Goal: Information Seeking & Learning: Check status

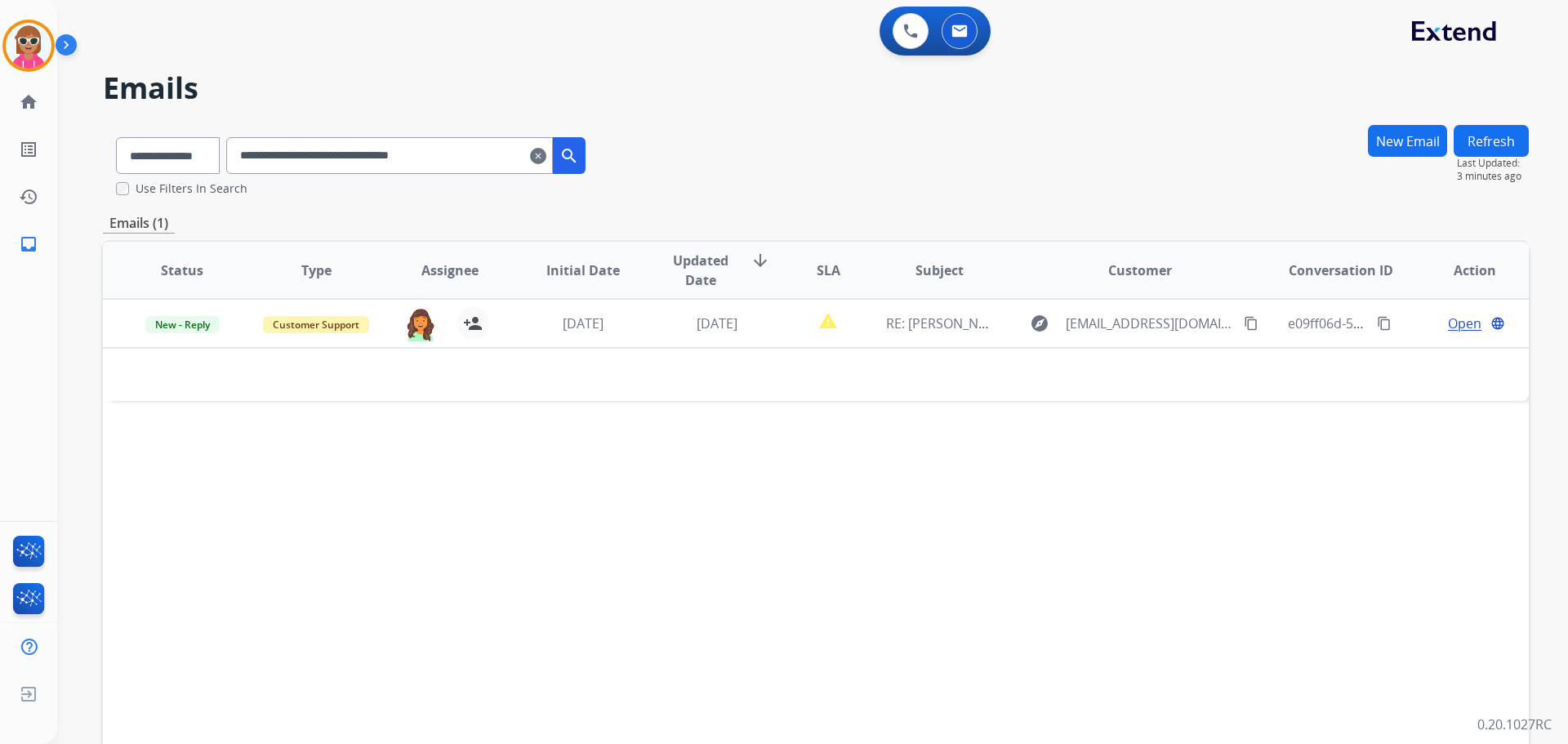
select select "**********"
drag, startPoint x: 497, startPoint y: 156, endPoint x: 258, endPoint y: 157, distance: 239.0
click at [258, 157] on input "**********" at bounding box center [389, 156] width 327 height 36
paste input "text"
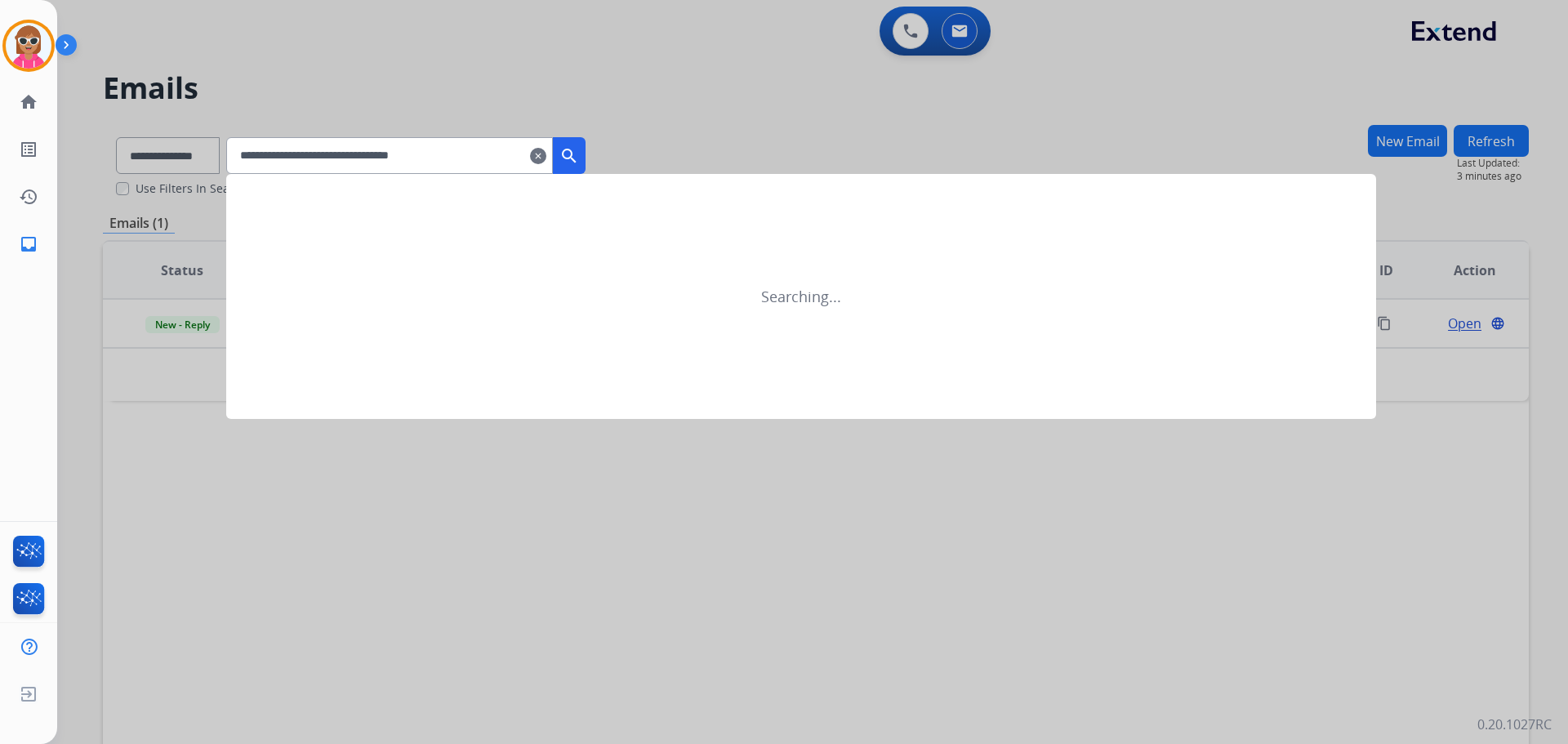
type input "**********"
click at [579, 160] on mat-icon "search" at bounding box center [570, 156] width 20 height 20
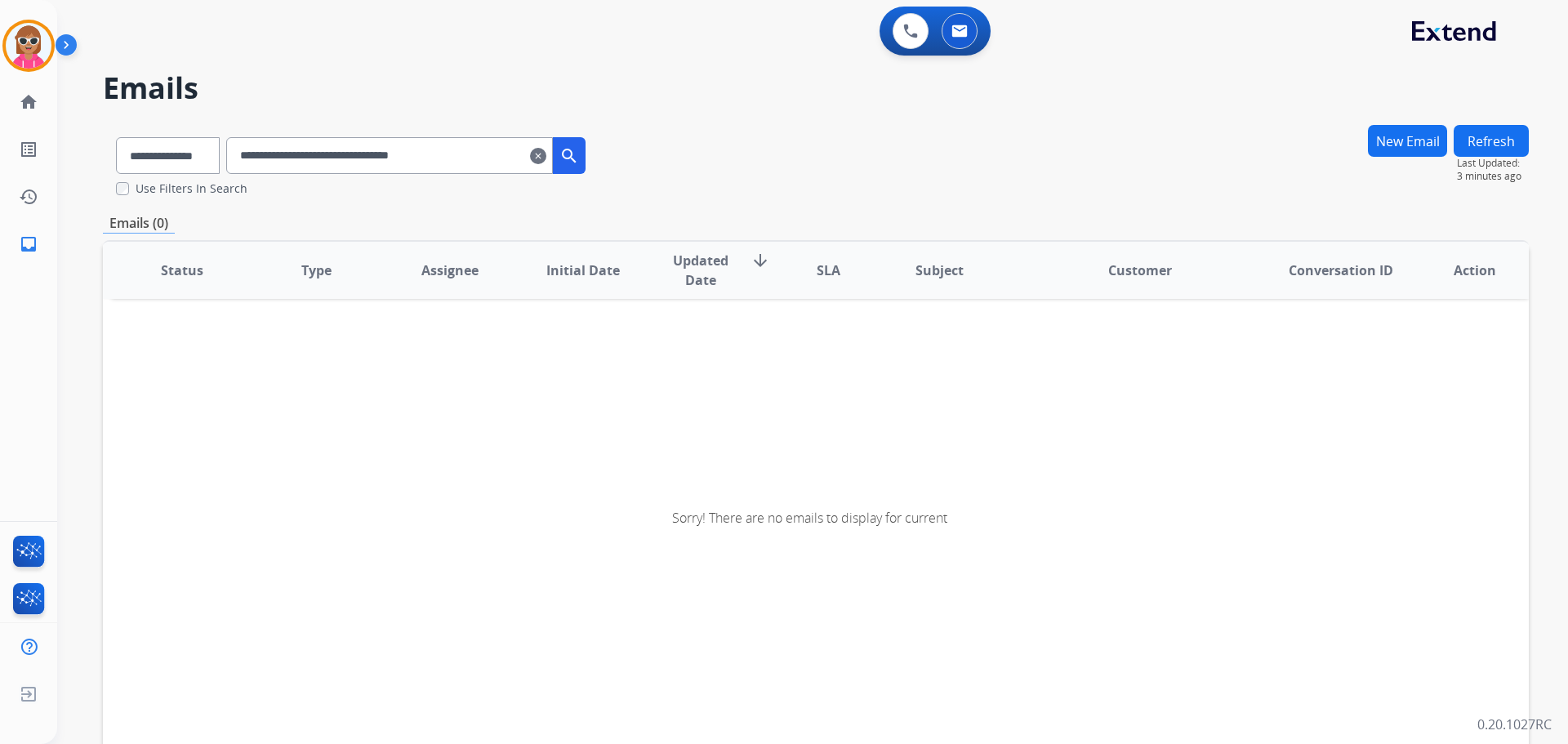
click at [586, 169] on button "search" at bounding box center [570, 156] width 33 height 36
click at [259, 156] on input "**********" at bounding box center [389, 156] width 327 height 36
click at [293, 472] on div "Sorry! There are no emails to display for current" at bounding box center [815, 518] width 1426 height 546
drag, startPoint x: 398, startPoint y: 166, endPoint x: 385, endPoint y: 166, distance: 13.0
click at [387, 168] on input "**********" at bounding box center [389, 156] width 327 height 36
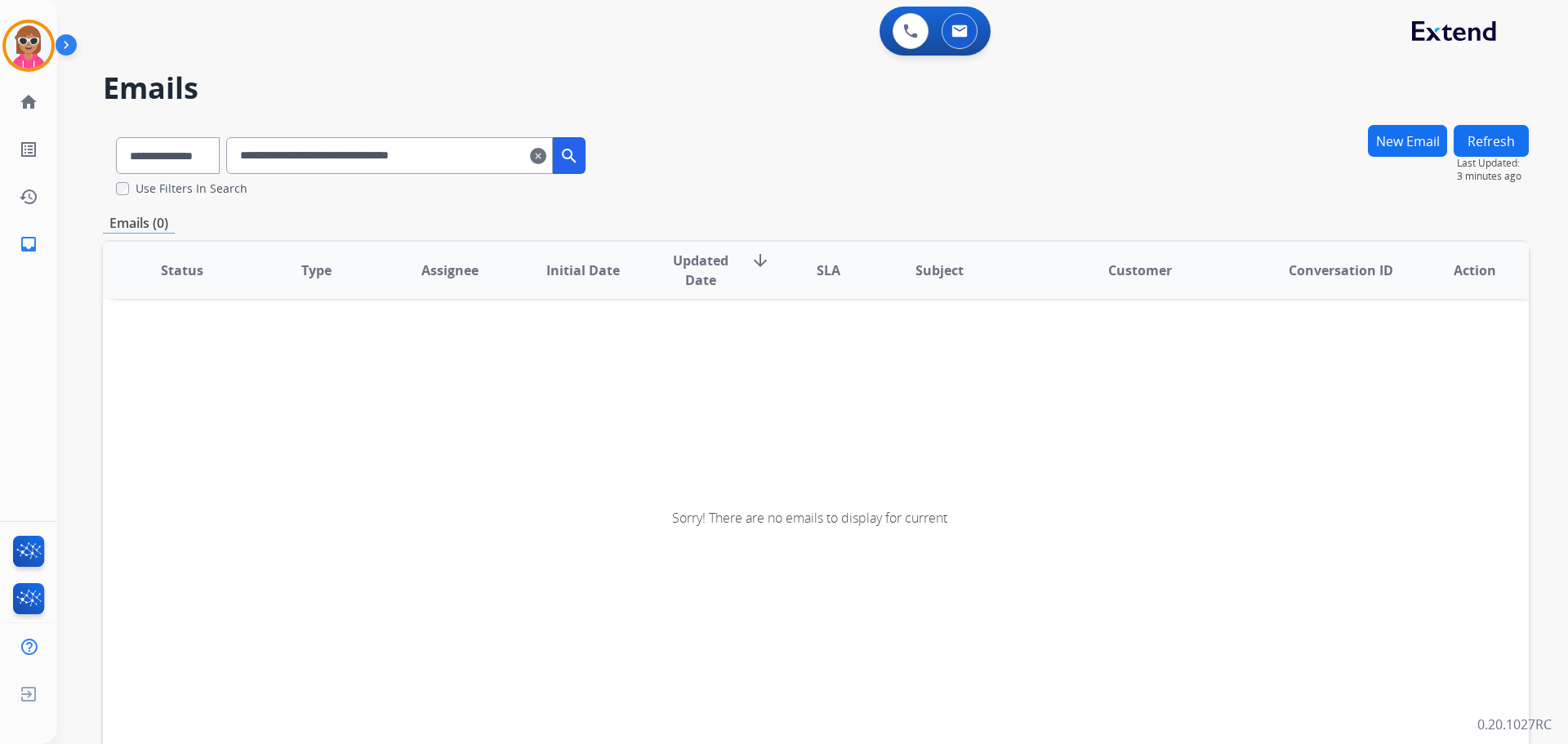
click at [382, 166] on input "**********" at bounding box center [389, 156] width 327 height 36
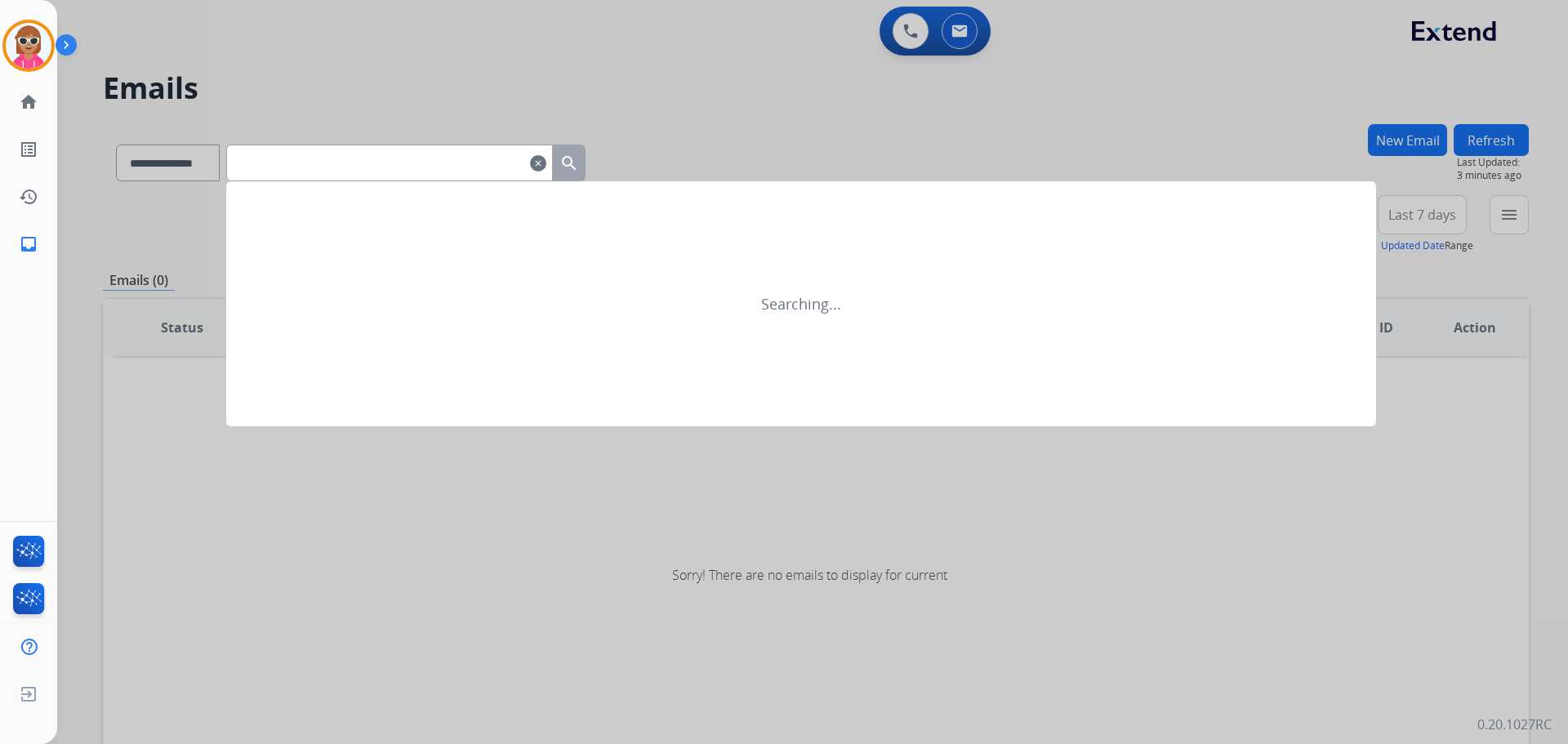
click at [188, 396] on div at bounding box center [784, 372] width 1568 height 744
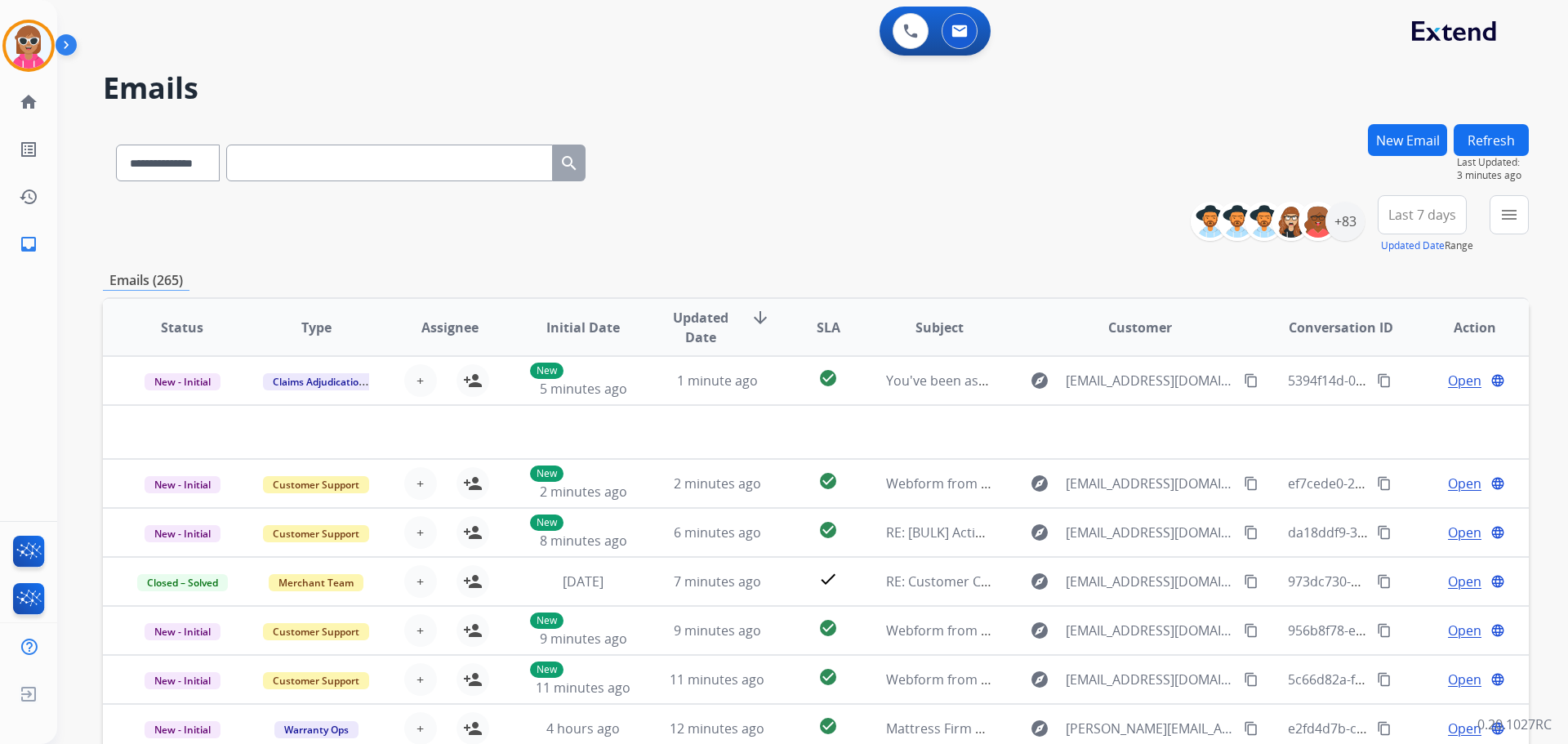
drag, startPoint x: 604, startPoint y: 236, endPoint x: 659, endPoint y: 219, distance: 57.6
click at [607, 236] on div "**********" at bounding box center [815, 225] width 1426 height 59
drag, startPoint x: 653, startPoint y: 164, endPoint x: 689, endPoint y: 219, distance: 65.7
click at [651, 164] on div "**********" at bounding box center [815, 159] width 1426 height 71
click at [1335, 222] on div "+83" at bounding box center [1345, 221] width 39 height 39
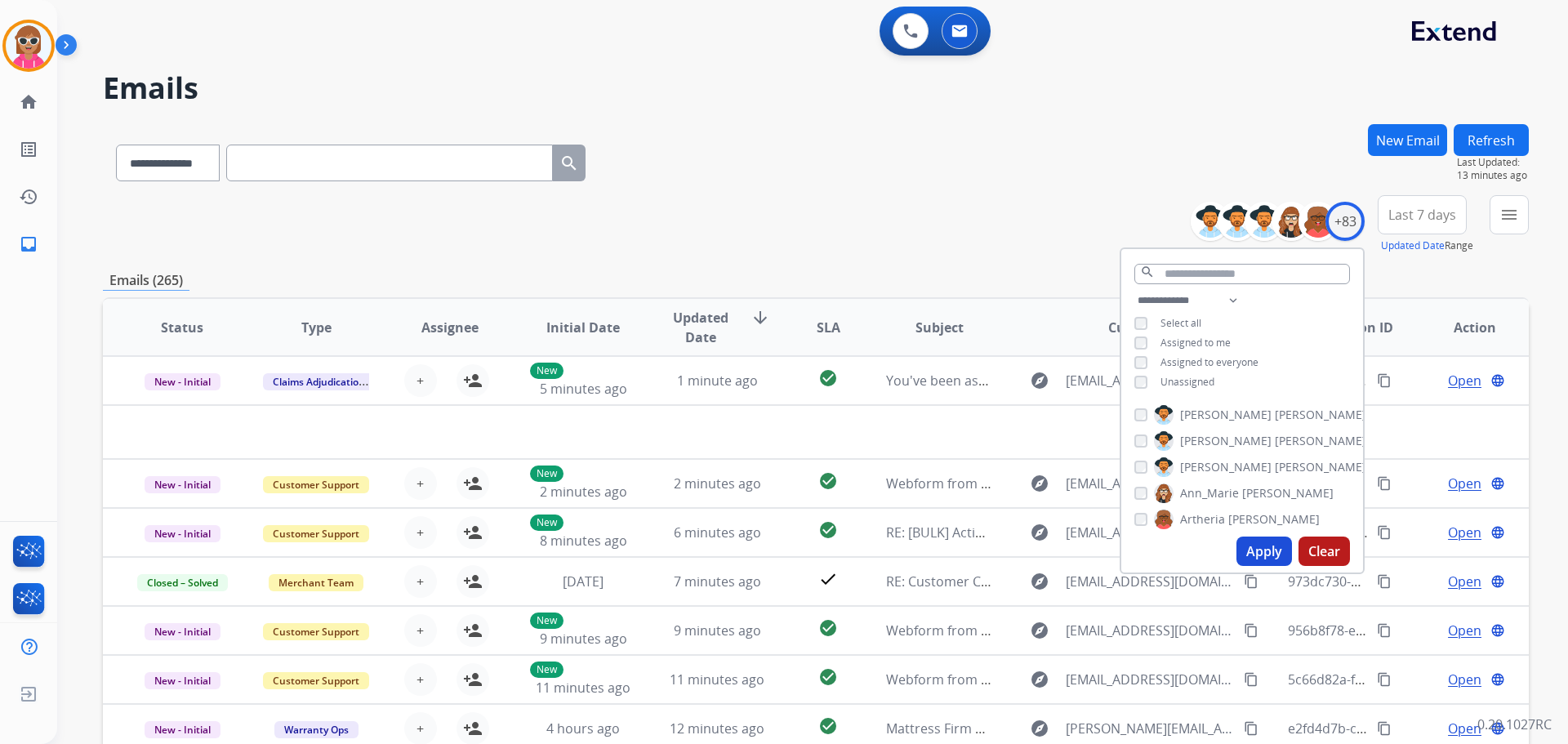
click at [1206, 421] on label "[PERSON_NAME]" at bounding box center [1259, 415] width 212 height 20
click at [1164, 372] on div "**********" at bounding box center [1242, 343] width 242 height 105
click at [1196, 336] on span "Assigned to me" at bounding box center [1195, 342] width 70 height 14
click at [1203, 384] on span "Unassigned" at bounding box center [1187, 381] width 54 height 14
click at [1259, 546] on button "Apply" at bounding box center [1264, 551] width 56 height 29
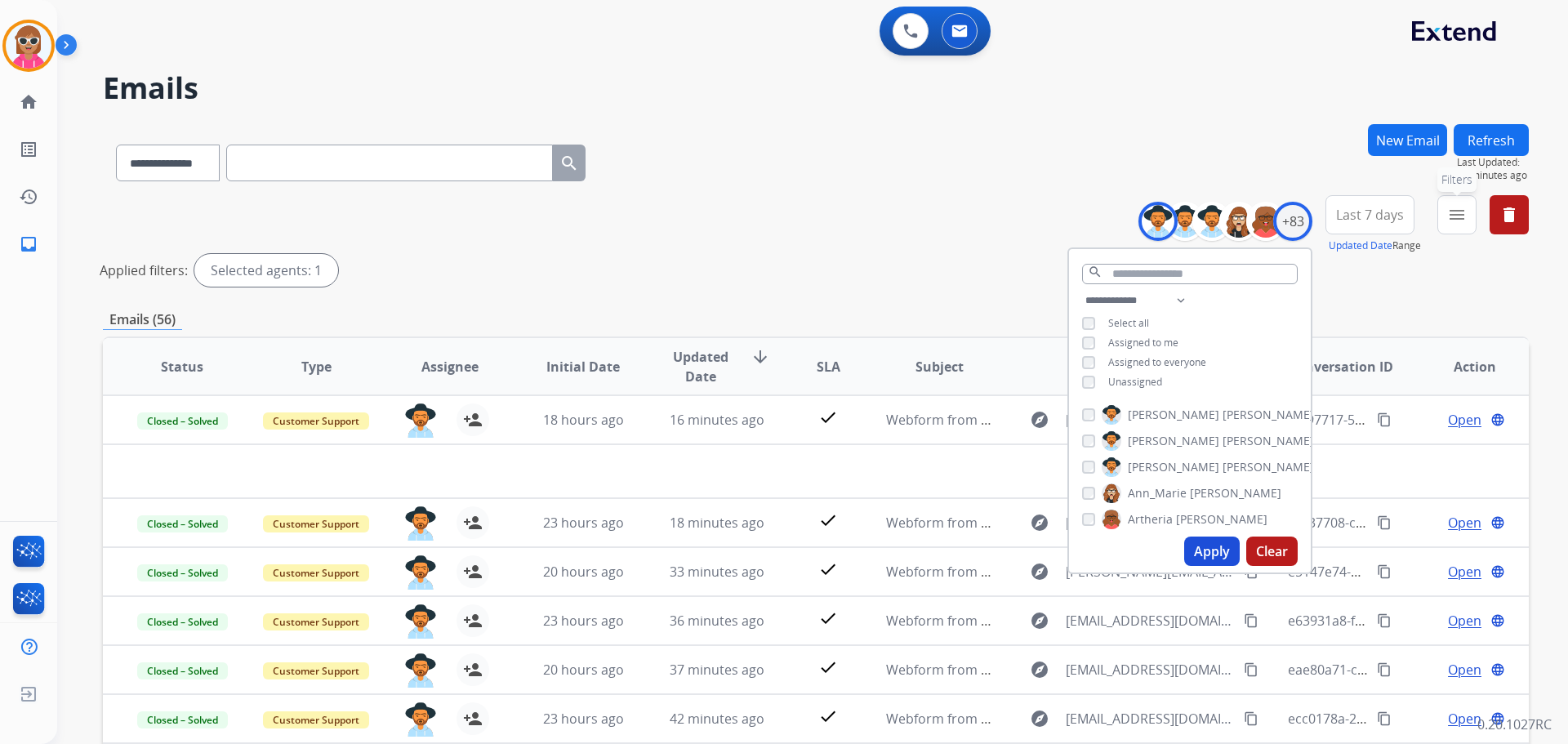
click at [1455, 226] on button "menu Filters" at bounding box center [1457, 215] width 39 height 39
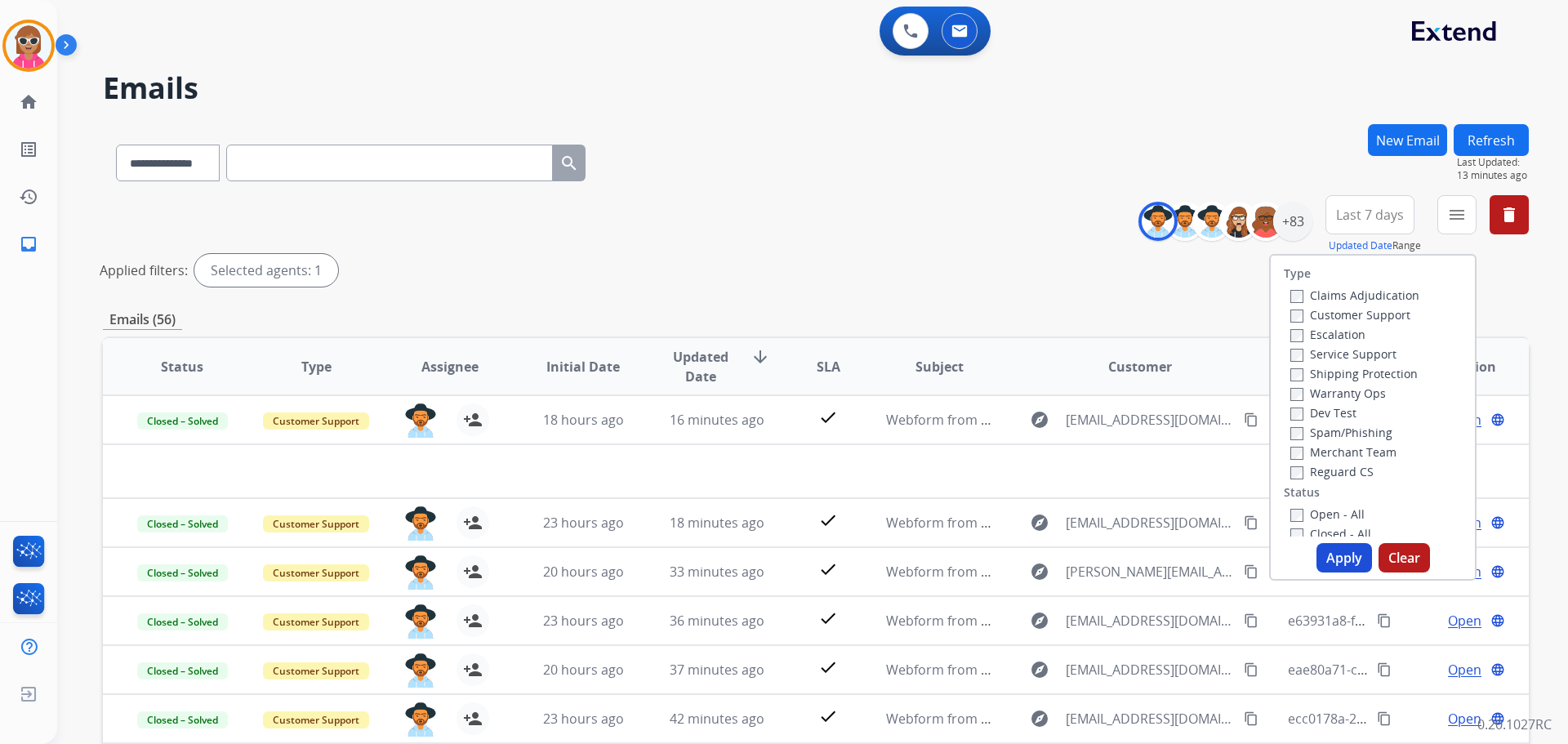
click at [1381, 316] on label "Customer Support" at bounding box center [1351, 314] width 120 height 15
click at [1362, 377] on label "Shipping Protection" at bounding box center [1354, 373] width 127 height 15
click at [1345, 474] on label "Reguard CS" at bounding box center [1332, 471] width 84 height 15
click at [1328, 518] on label "Open - All" at bounding box center [1328, 514] width 75 height 15
click at [1339, 558] on button "Apply" at bounding box center [1344, 558] width 56 height 29
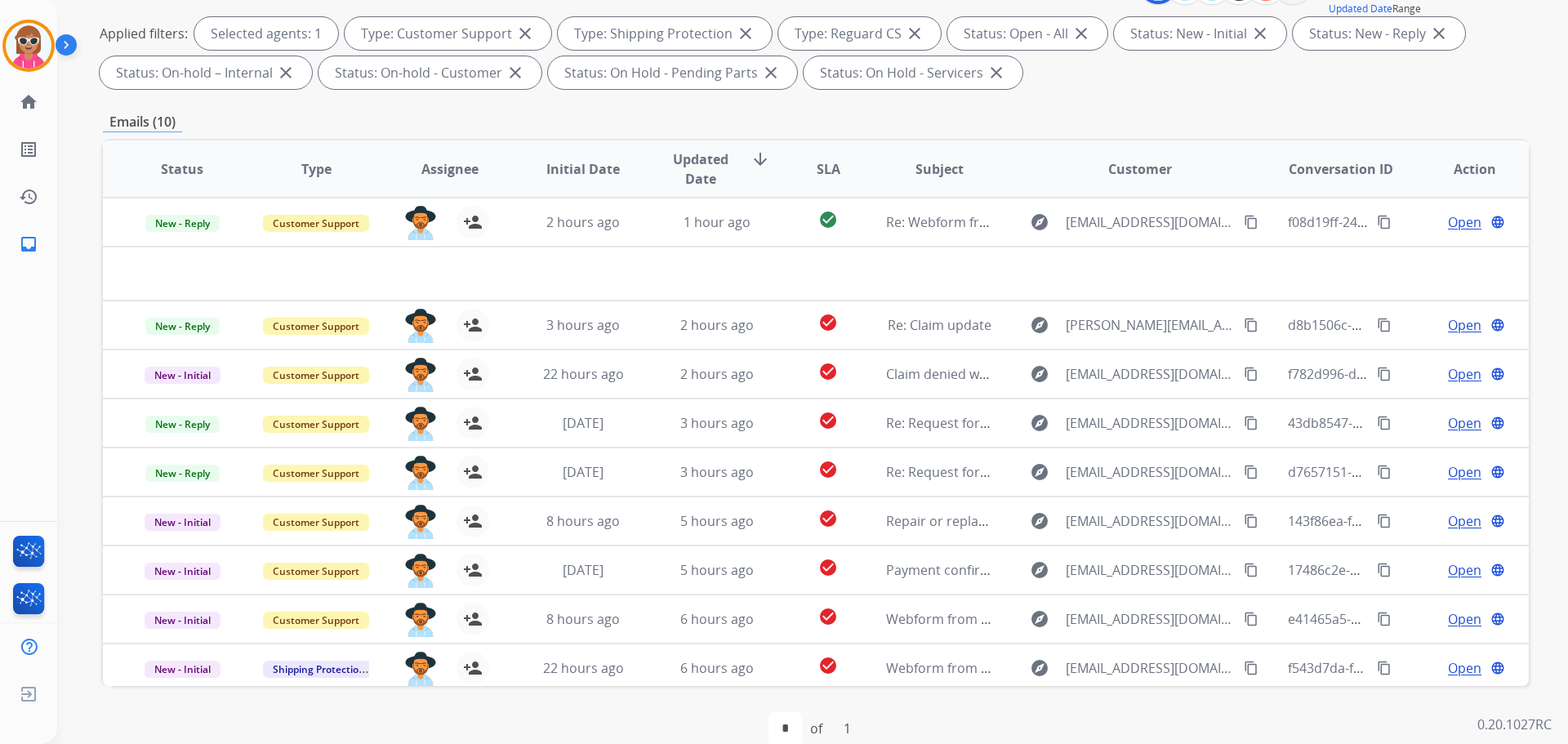
scroll to position [245, 0]
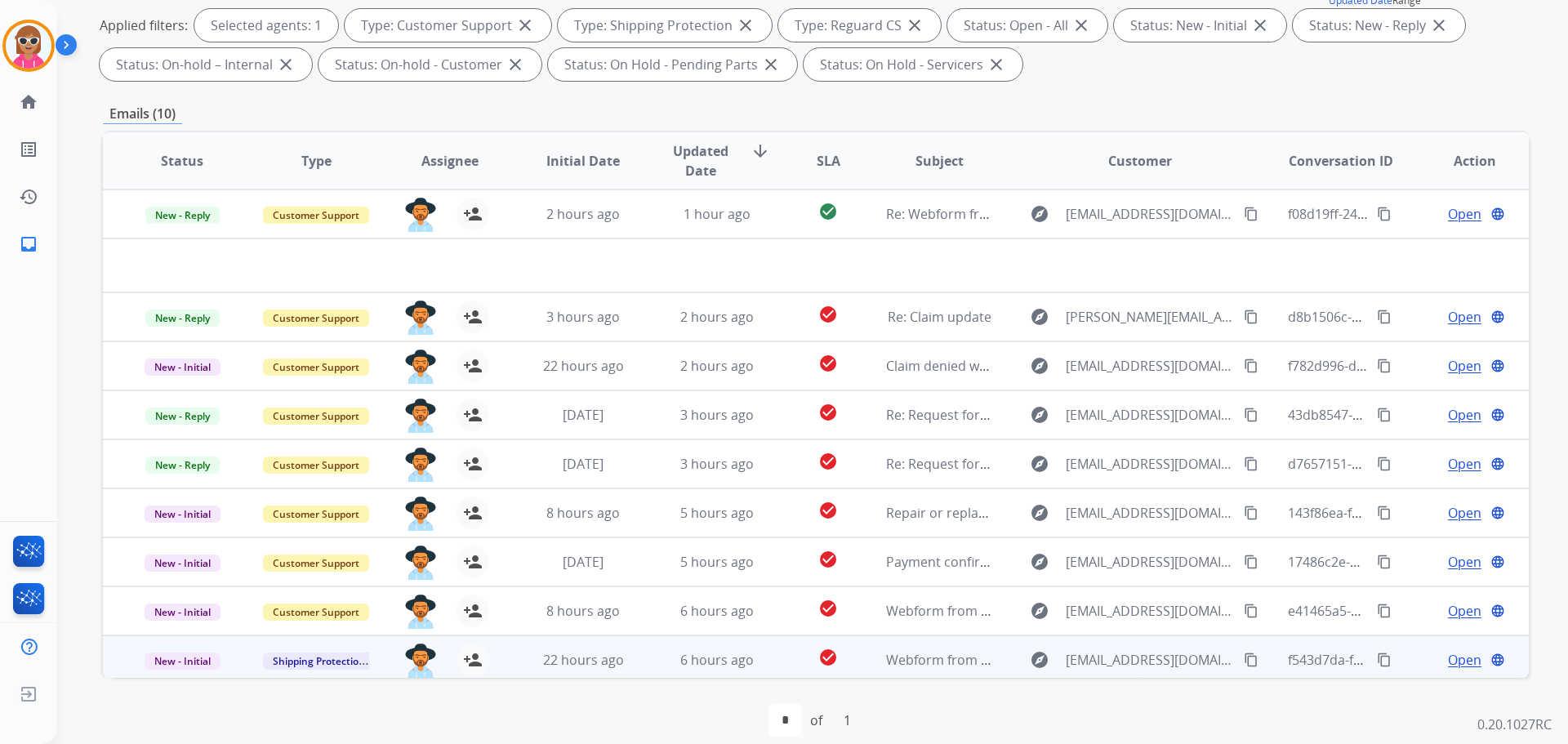
click at [771, 651] on td "check_circle" at bounding box center [815, 659] width 89 height 49
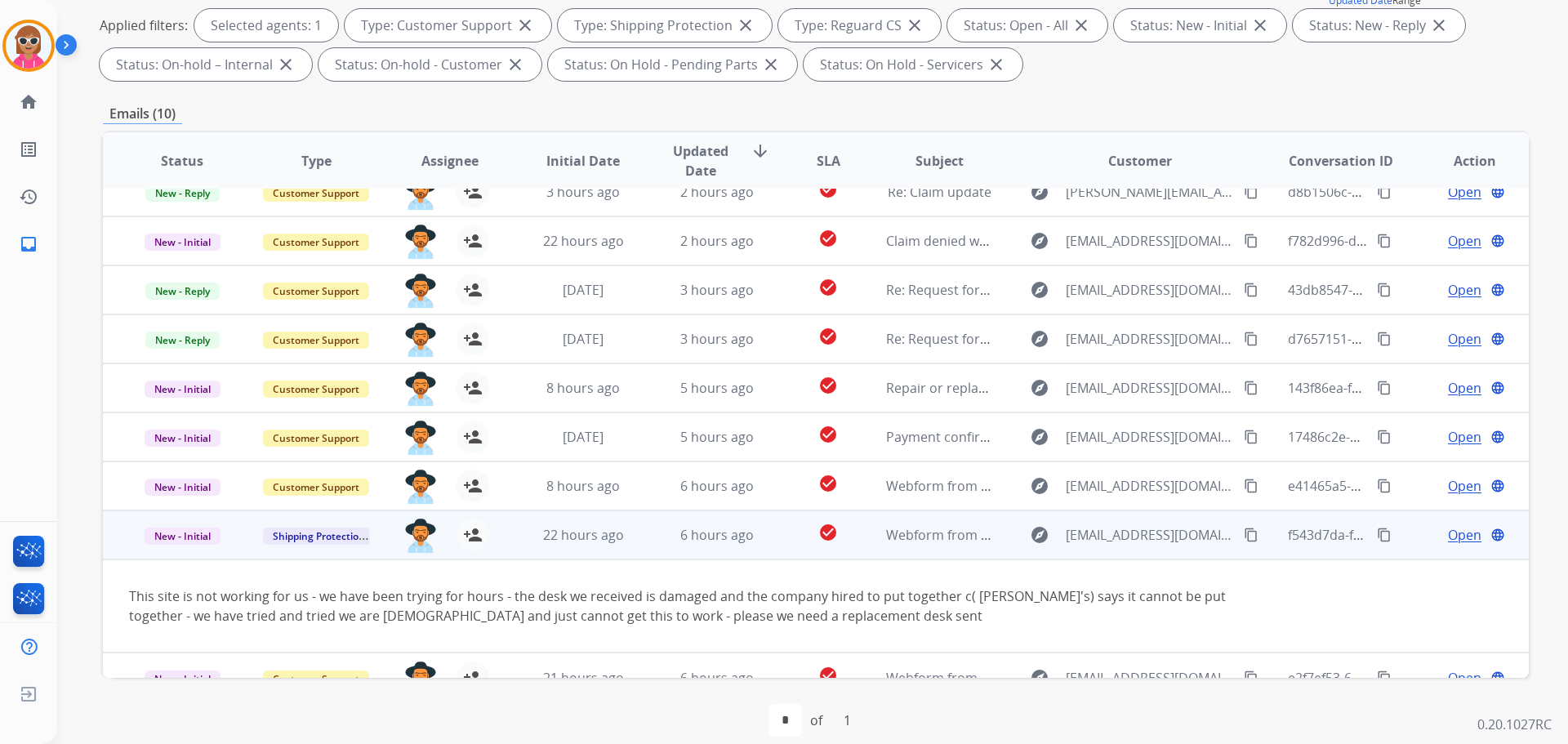
scroll to position [95, 0]
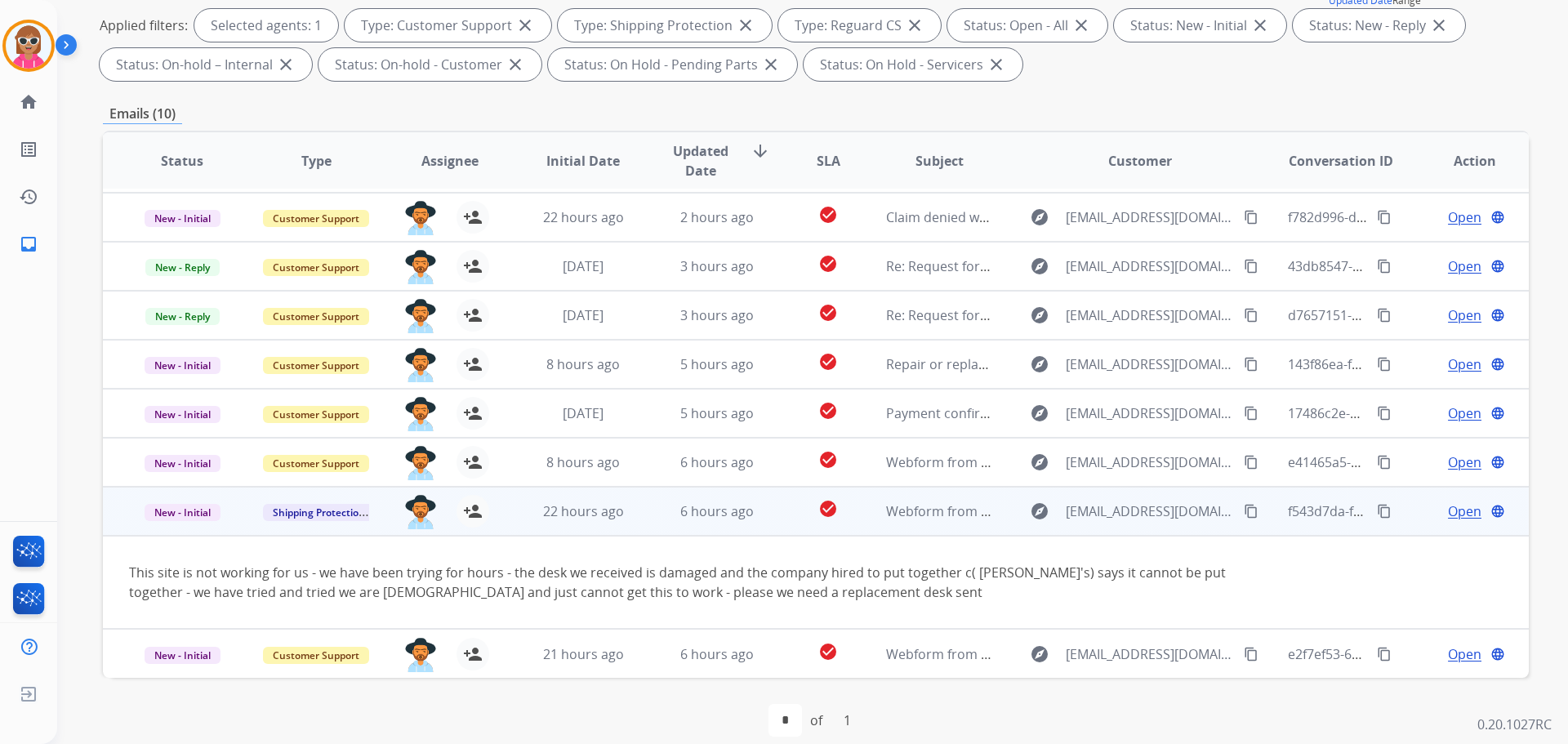
click at [751, 521] on td "6 hours ago" at bounding box center [704, 511] width 134 height 49
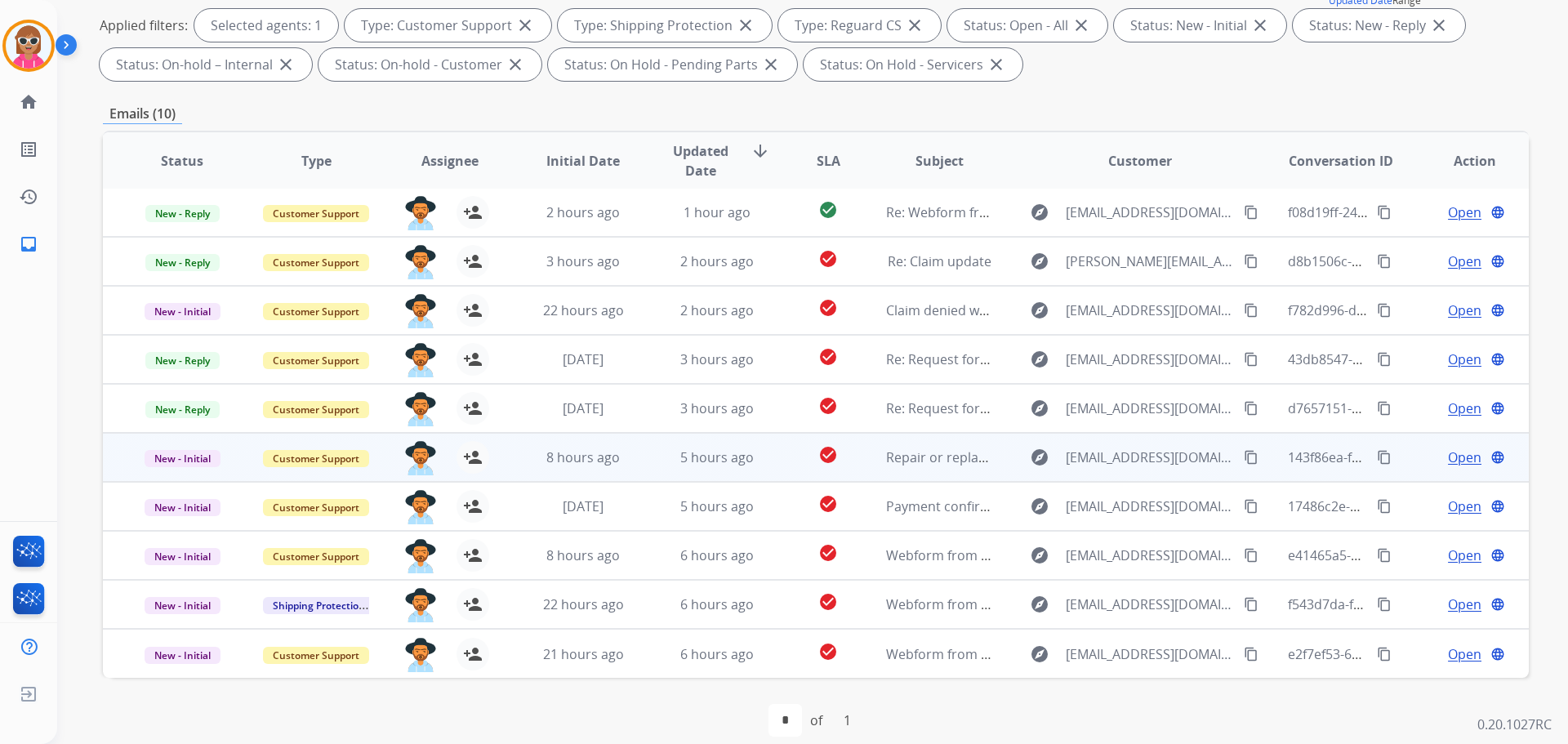
scroll to position [2, 0]
click at [1090, 449] on span "[EMAIL_ADDRESS][DOMAIN_NAME]" at bounding box center [1149, 457] width 168 height 20
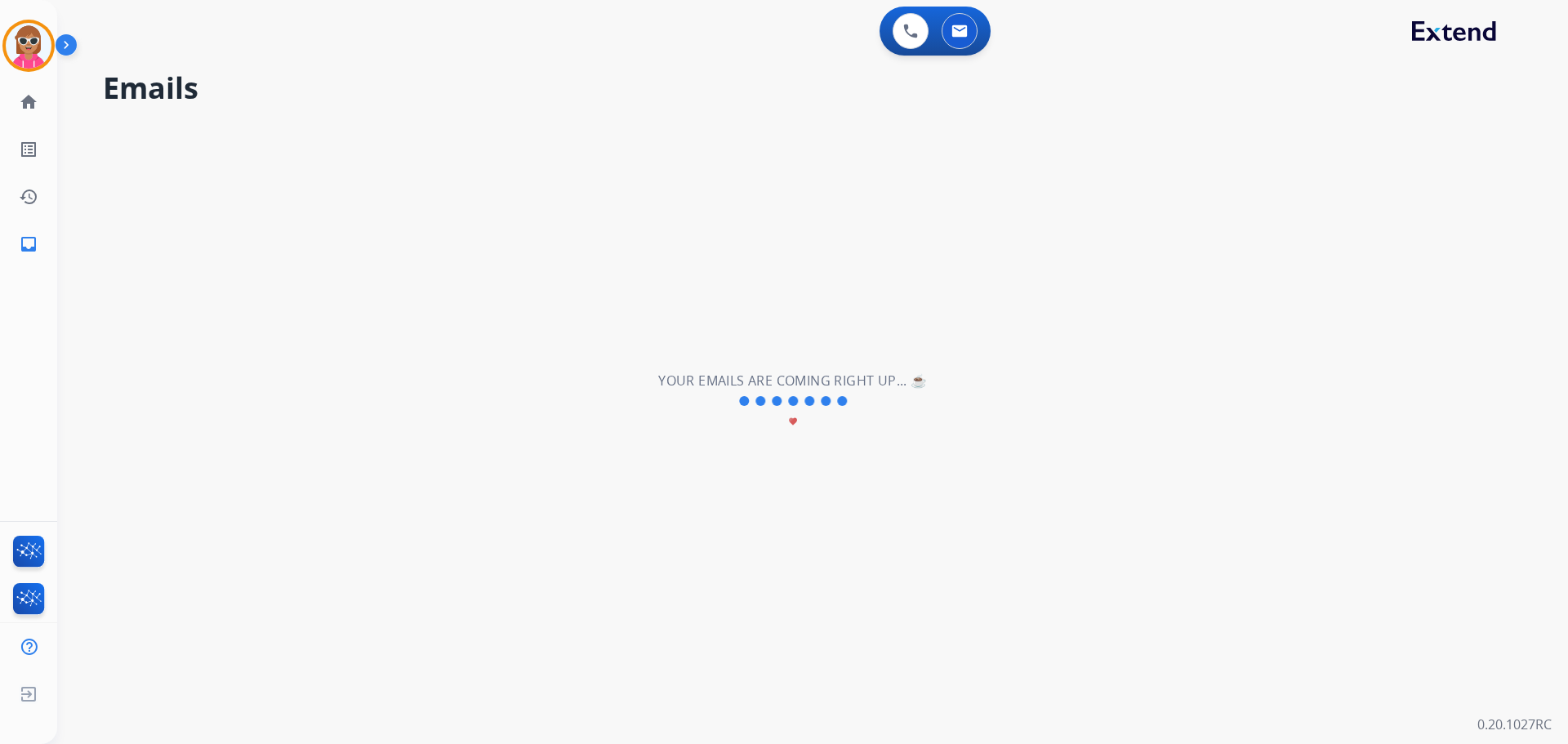
scroll to position [0, 0]
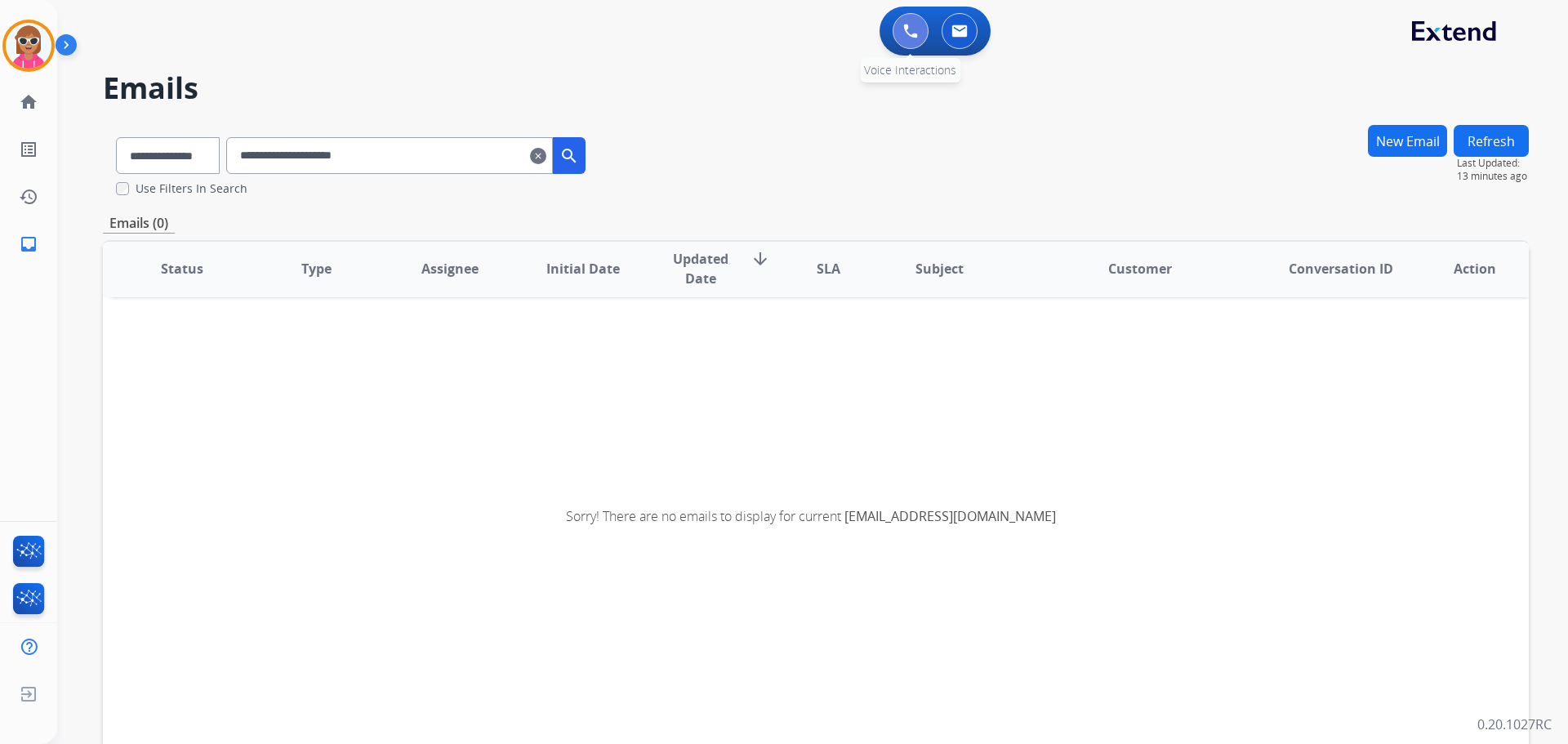
click at [911, 15] on button at bounding box center [910, 30] width 35 height 35
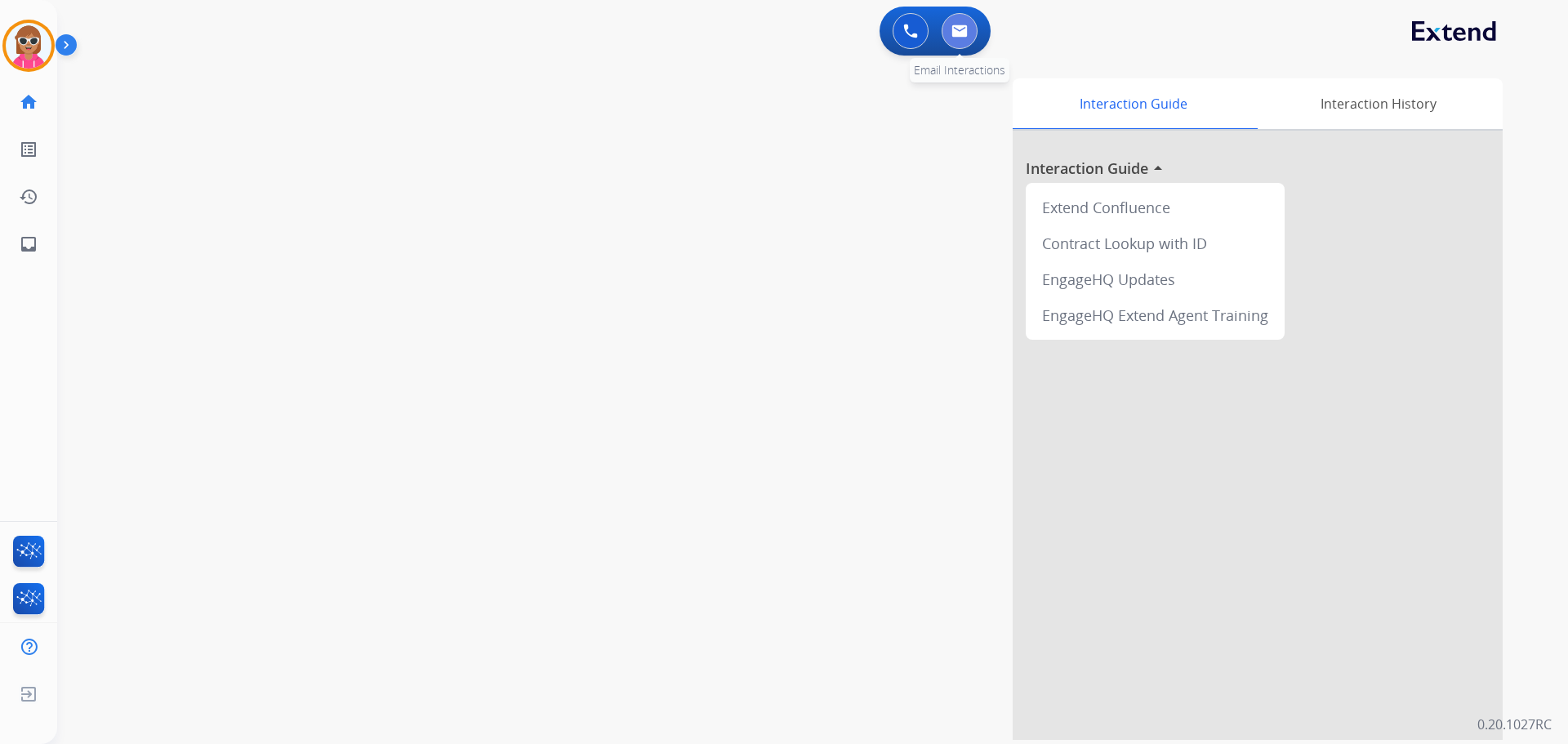
click at [959, 35] on img at bounding box center [960, 31] width 16 height 13
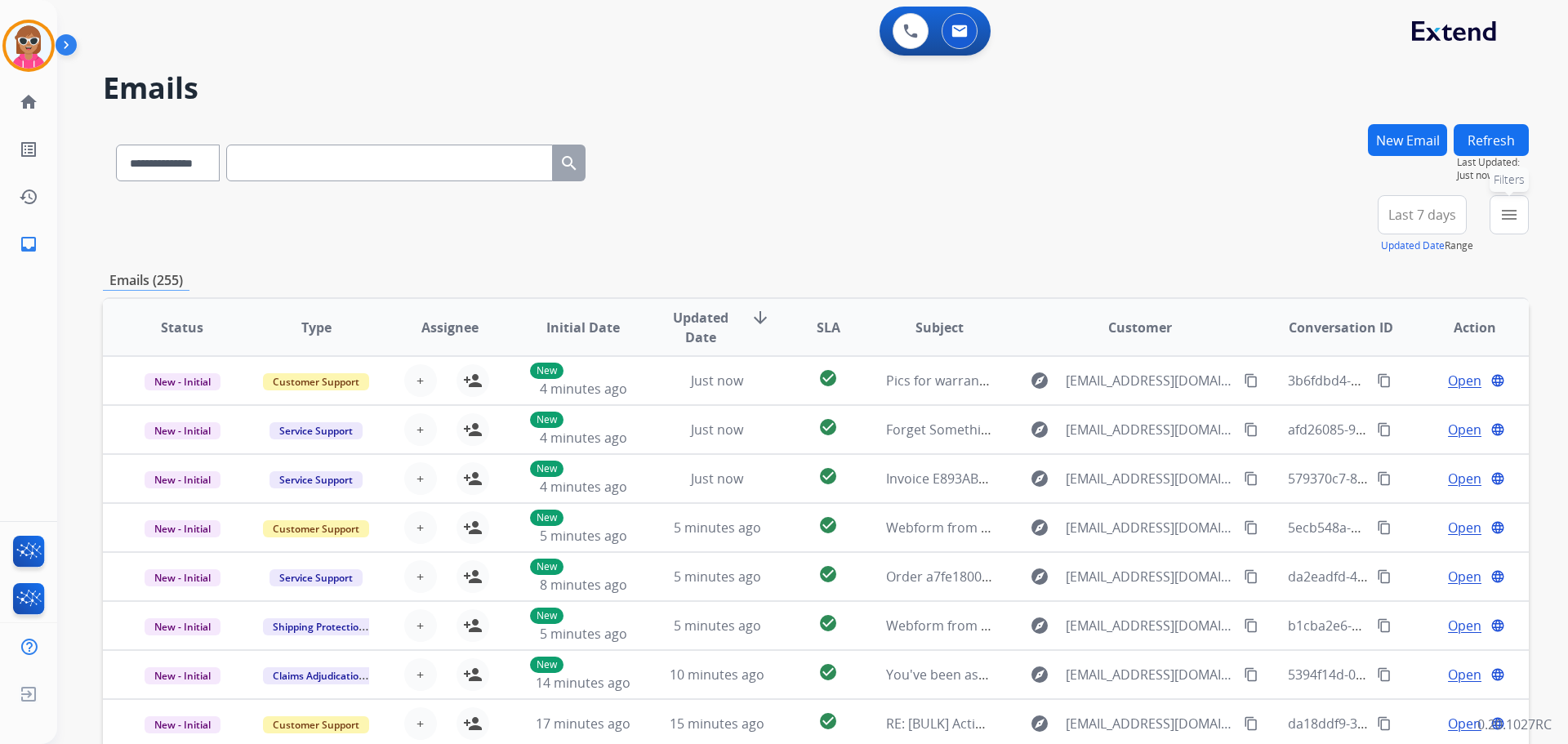
drag, startPoint x: 1513, startPoint y: 219, endPoint x: 1504, endPoint y: 243, distance: 25.6
click at [1512, 219] on mat-icon "menu" at bounding box center [1510, 215] width 20 height 20
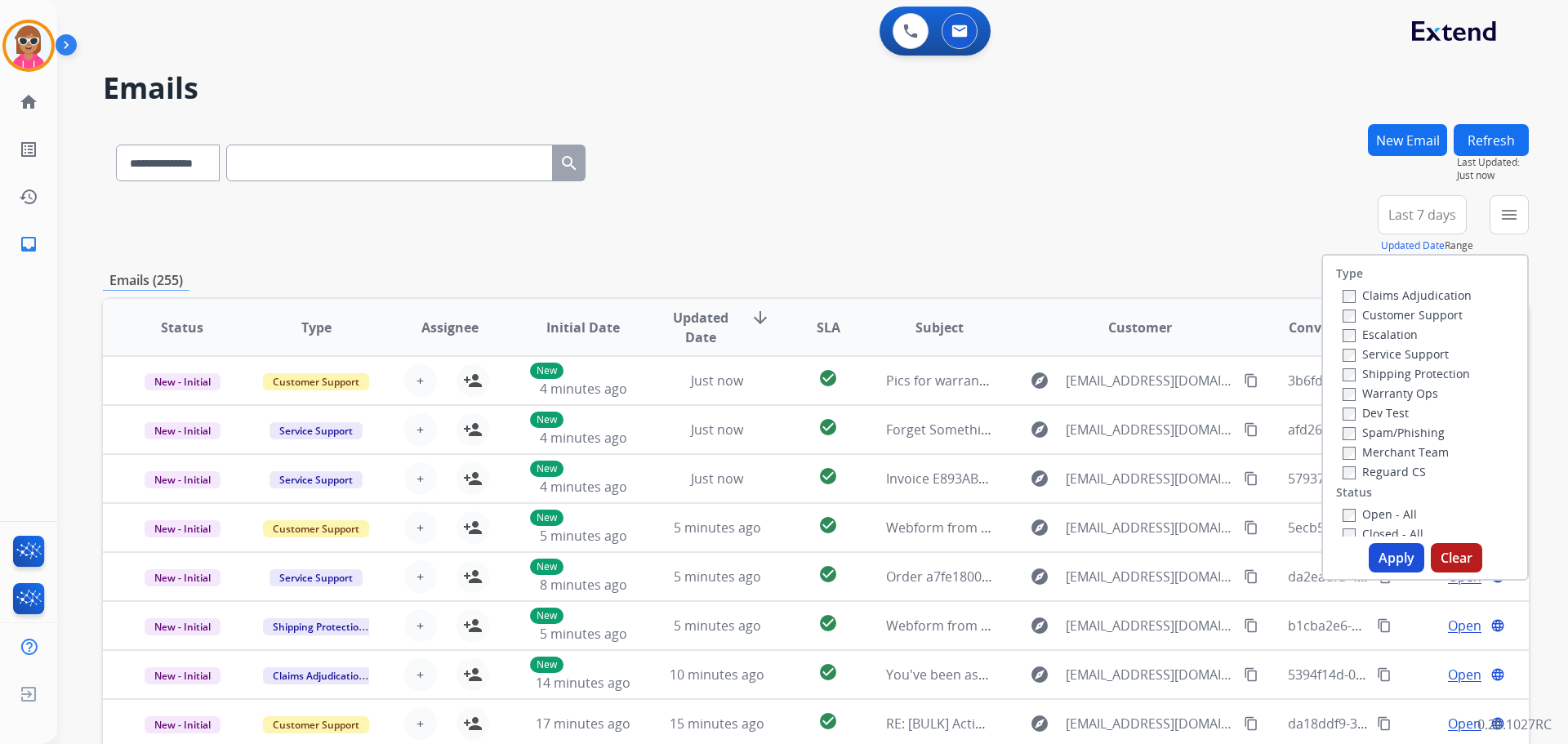
click at [1426, 307] on label "Customer Support" at bounding box center [1403, 314] width 120 height 15
click at [1395, 482] on div "Type Claims Adjudication Customer Support Escalation Service Support Shipping P…" at bounding box center [1425, 396] width 204 height 281
drag, startPoint x: 1395, startPoint y: 473, endPoint x: 1381, endPoint y: 420, distance: 54.8
click at [1394, 473] on label "Reguard CS" at bounding box center [1385, 471] width 84 height 15
click at [1382, 373] on label "Shipping Protection" at bounding box center [1407, 373] width 127 height 15
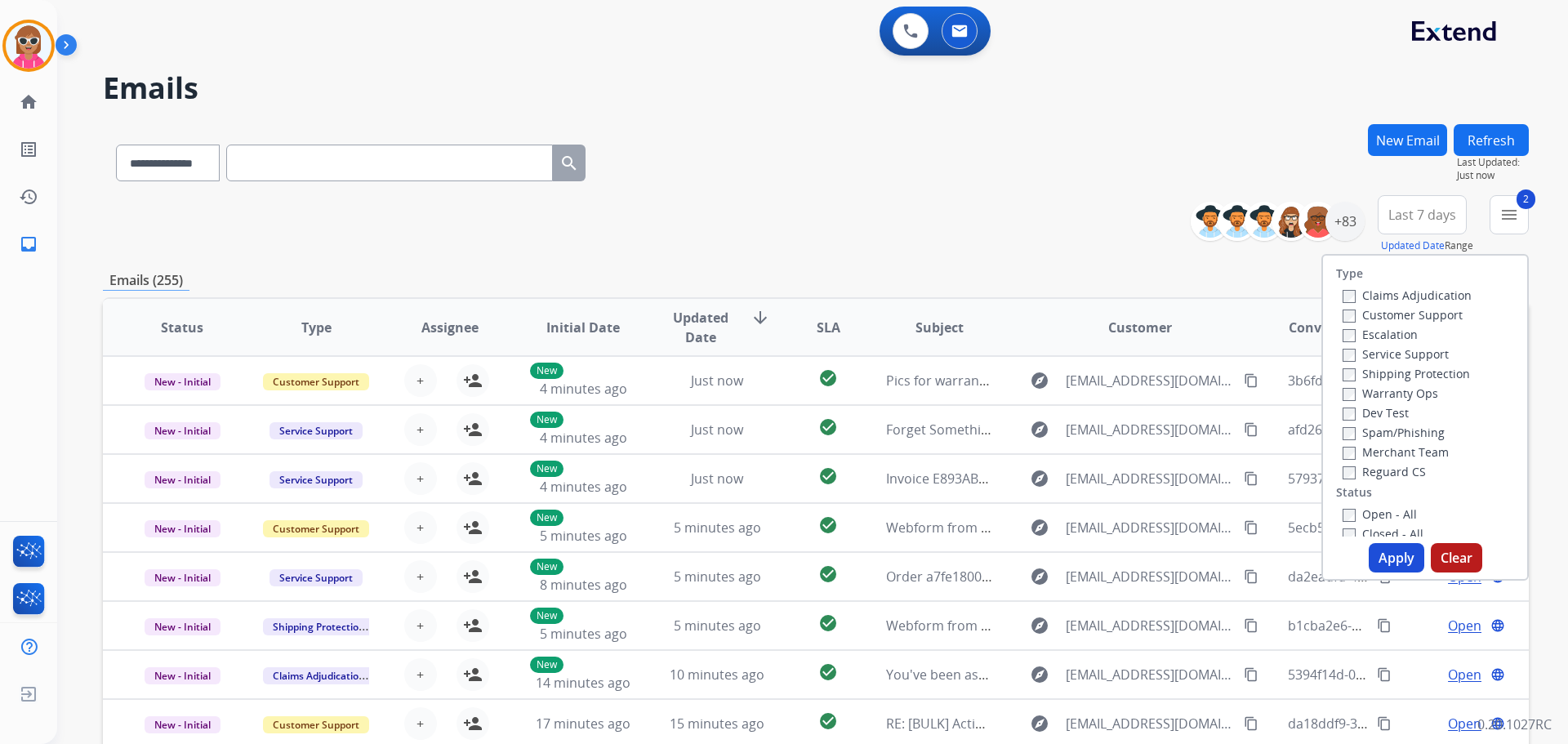
click at [1381, 309] on label "Customer Support" at bounding box center [1403, 314] width 120 height 15
drag, startPoint x: 1385, startPoint y: 518, endPoint x: 1386, endPoint y: 532, distance: 14.0
click at [1385, 518] on label "Open - All" at bounding box center [1381, 514] width 75 height 15
click at [1389, 558] on button "Apply" at bounding box center [1396, 558] width 56 height 29
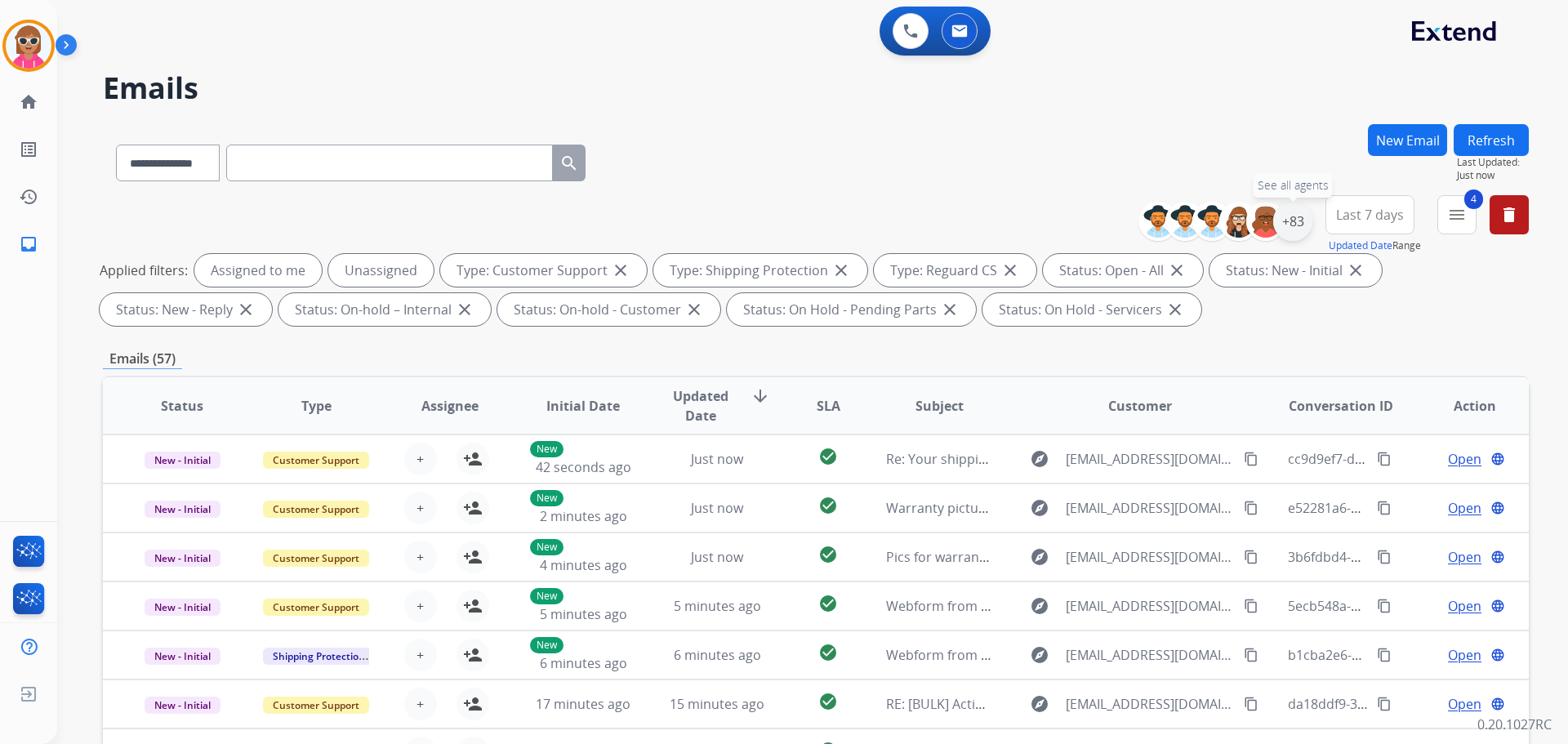
click at [1293, 219] on div "+83" at bounding box center [1292, 221] width 39 height 39
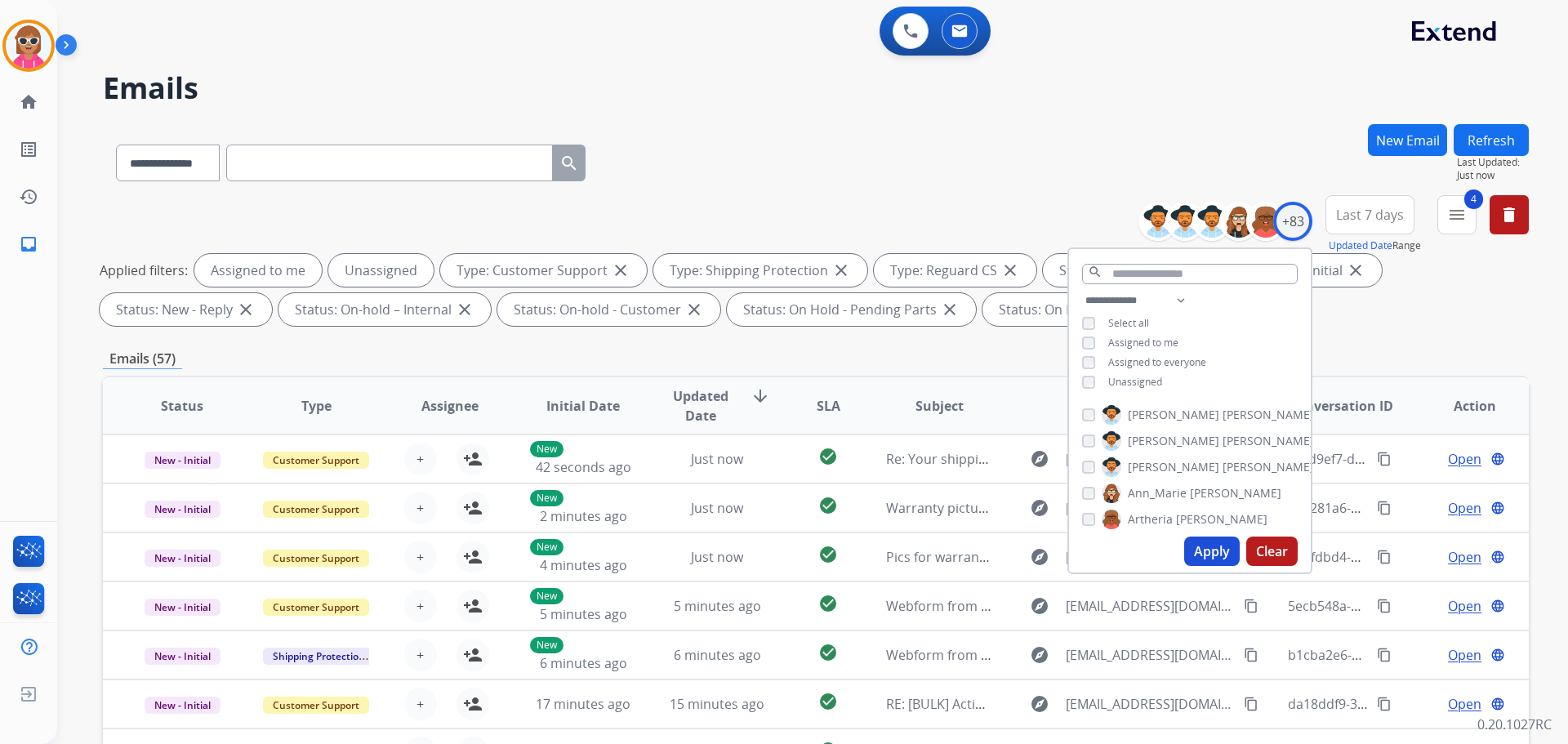
click at [1131, 379] on span "Unassigned" at bounding box center [1135, 381] width 54 height 14
click at [1209, 562] on button "Apply" at bounding box center [1212, 551] width 56 height 29
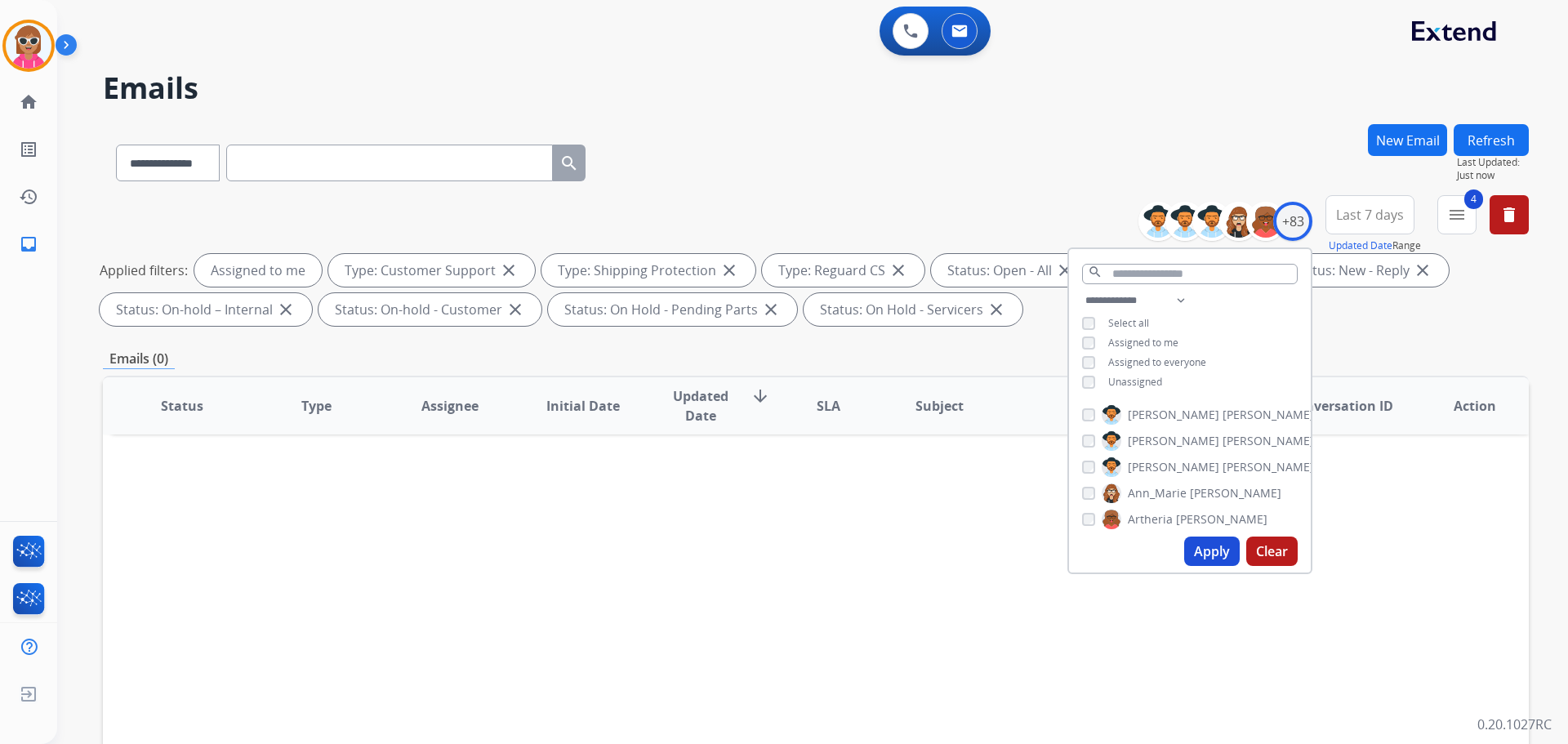
click at [1134, 343] on span "Assigned to me" at bounding box center [1143, 342] width 70 height 14
click at [1155, 415] on span "[PERSON_NAME]" at bounding box center [1174, 415] width 92 height 16
click at [1213, 543] on button "Apply" at bounding box center [1212, 551] width 56 height 29
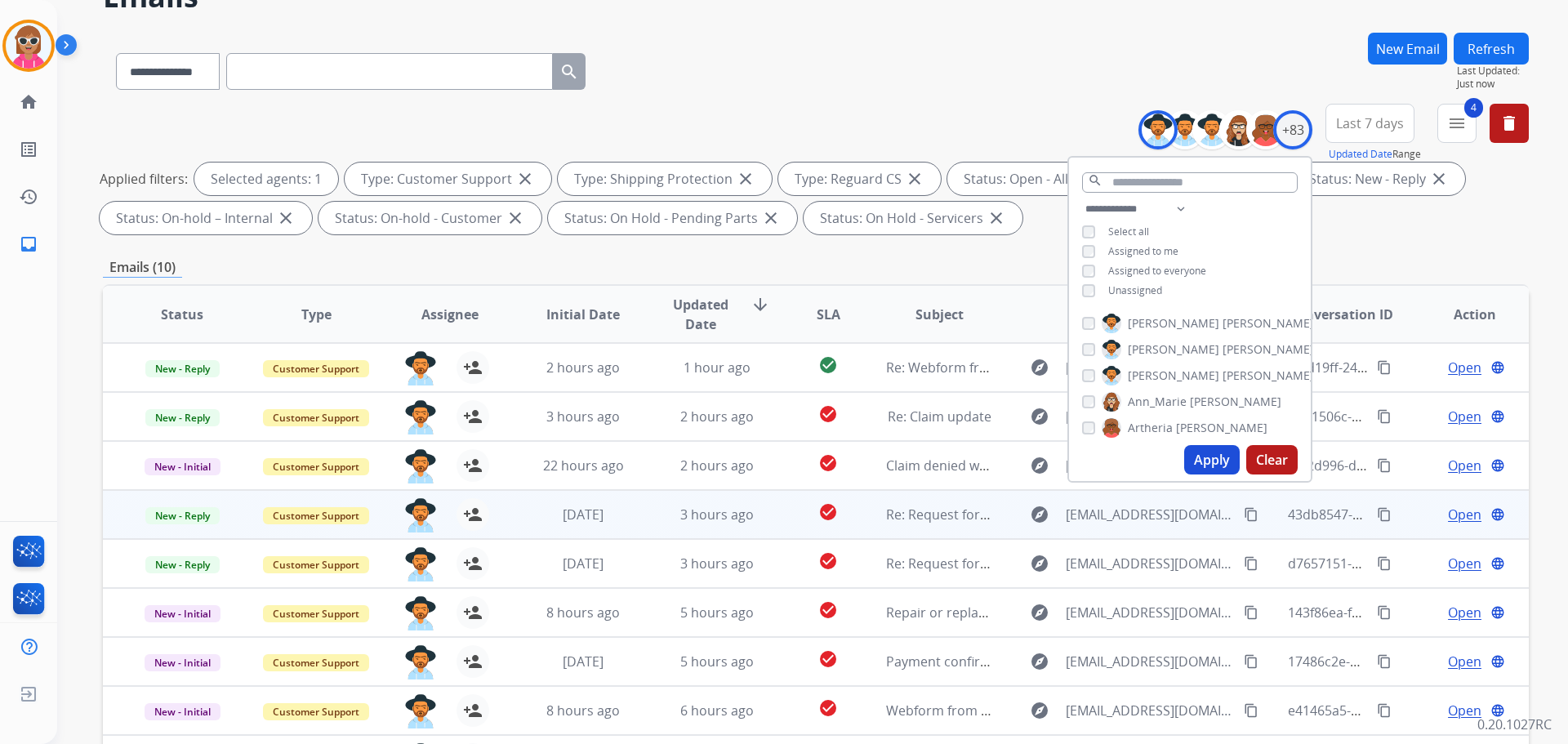
scroll to position [264, 0]
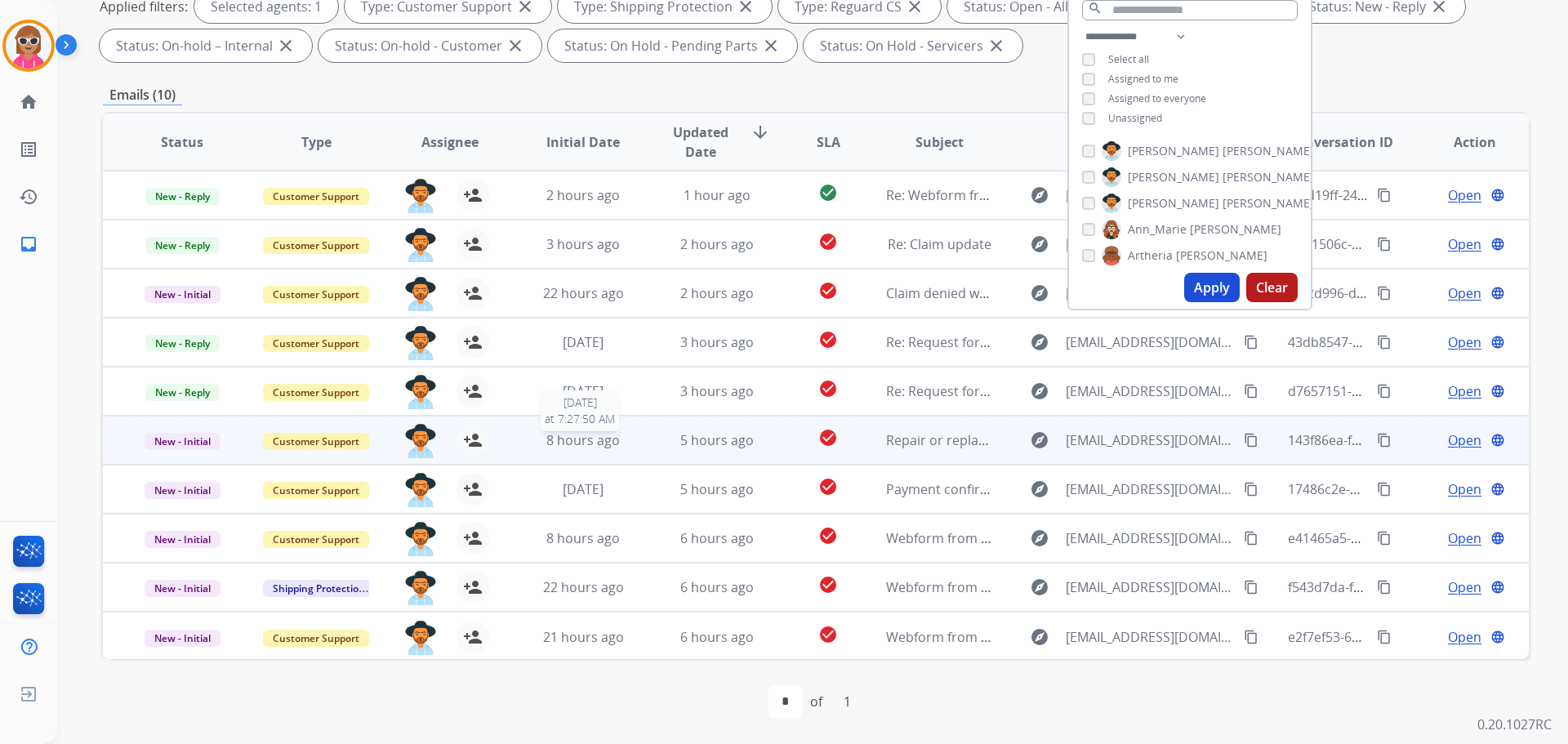
click at [531, 435] on div "8 hours ago" at bounding box center [584, 440] width 107 height 20
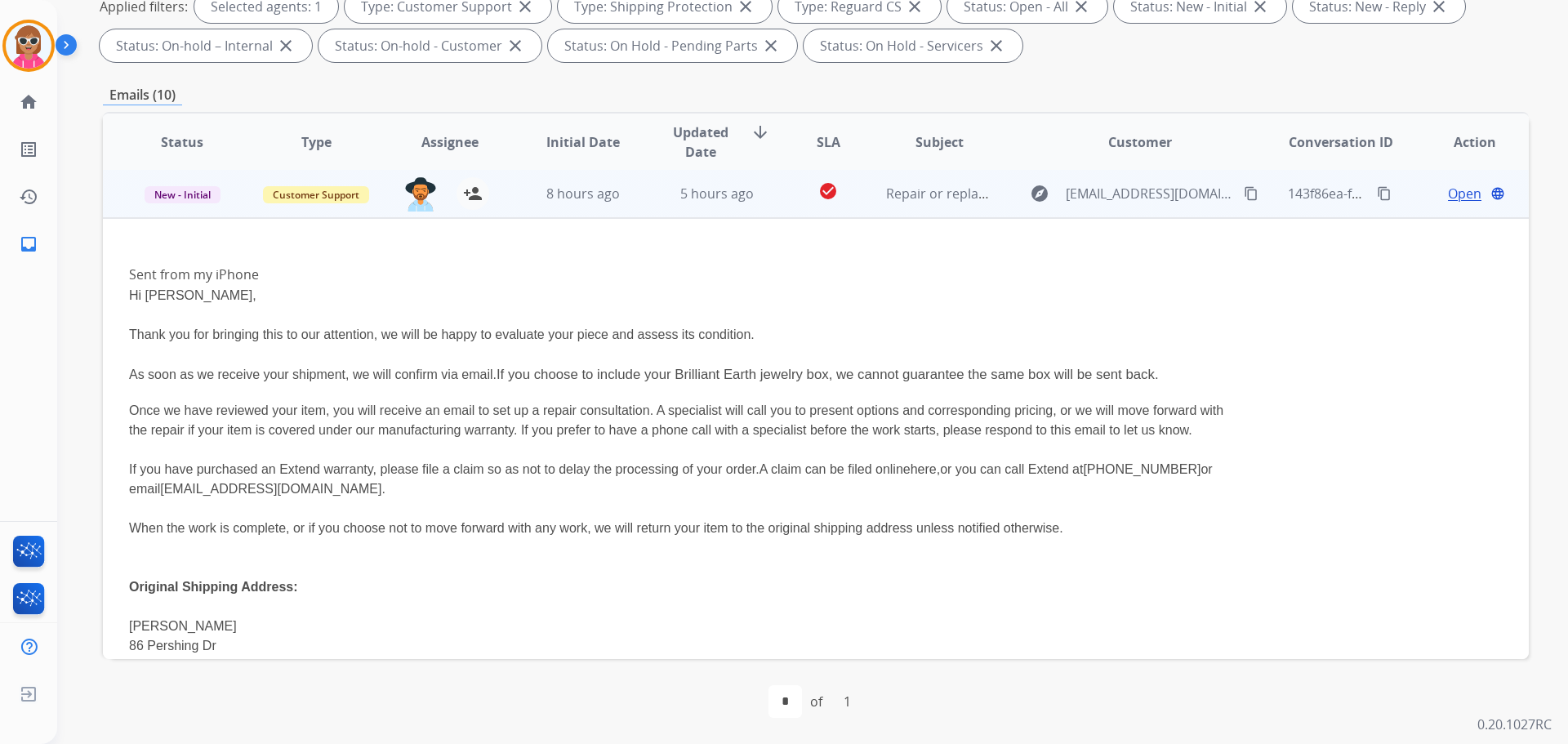
scroll to position [245, 0]
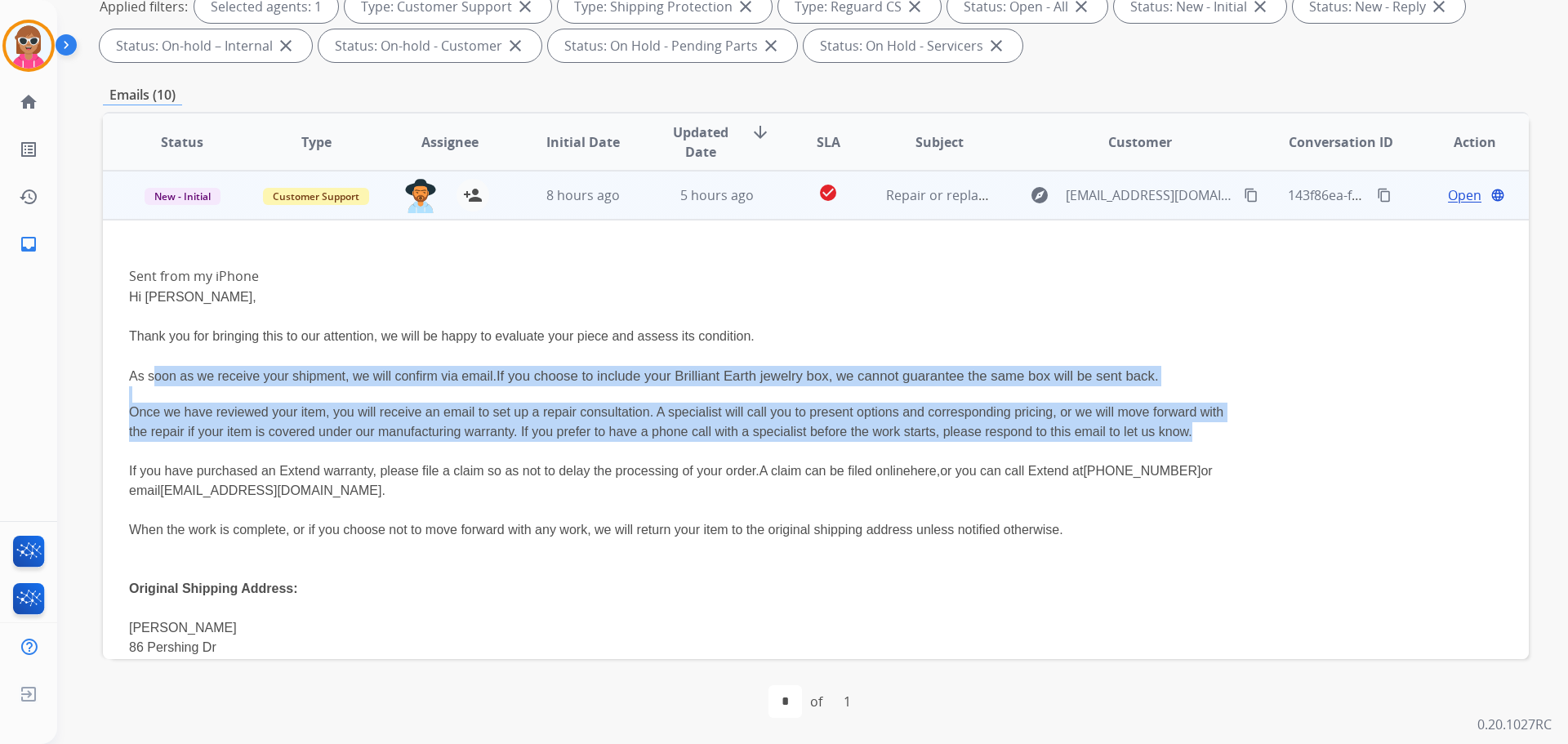
drag, startPoint x: 156, startPoint y: 374, endPoint x: 1217, endPoint y: 441, distance: 1063.1
click at [1217, 441] on p "Thank you for bringing this to our attention, we will be happy to evaluate your…" at bounding box center [683, 540] width 1107 height 468
click at [1241, 196] on button "content_copy" at bounding box center [1251, 196] width 20 height 20
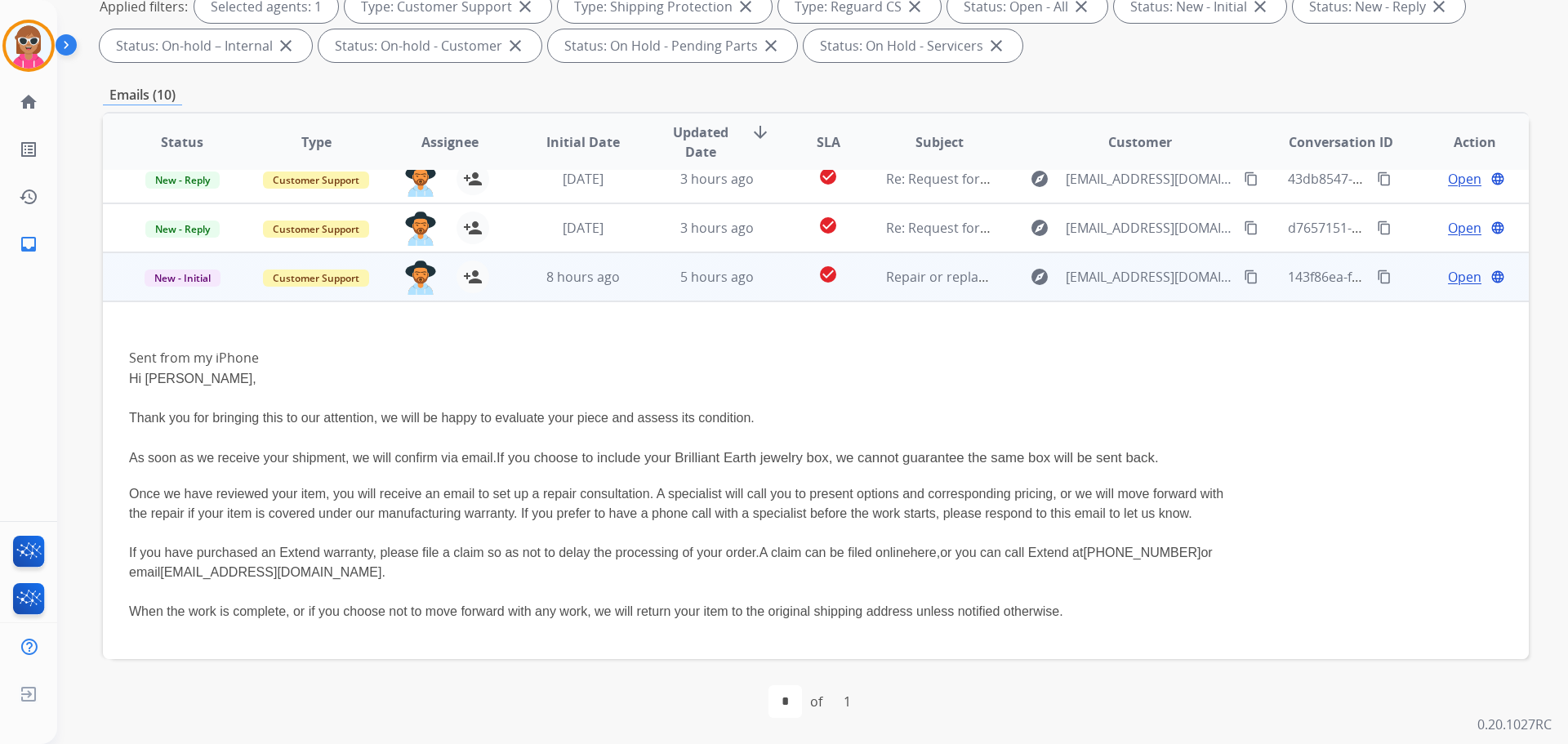
click at [780, 289] on td "check_circle" at bounding box center [815, 276] width 89 height 49
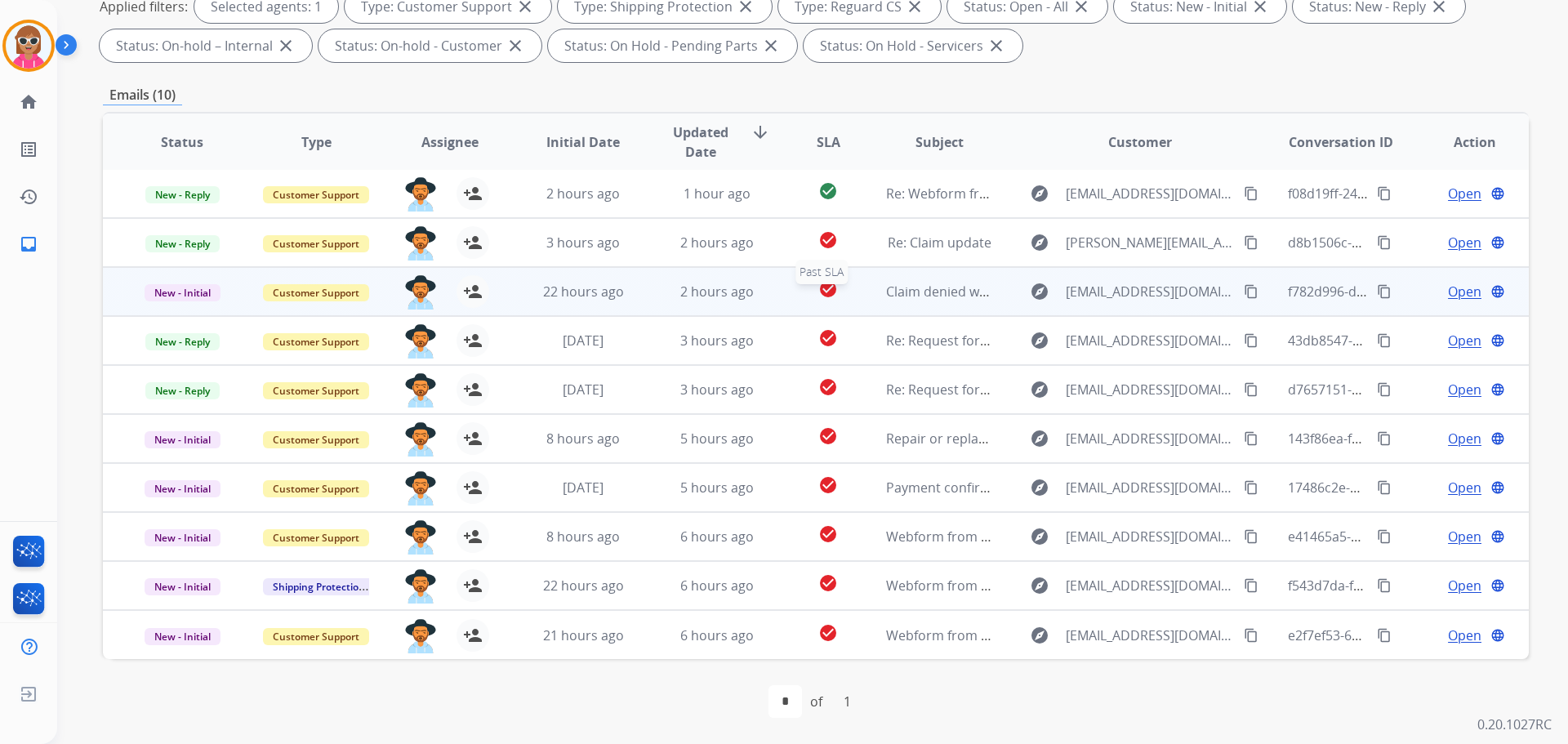
scroll to position [2, 0]
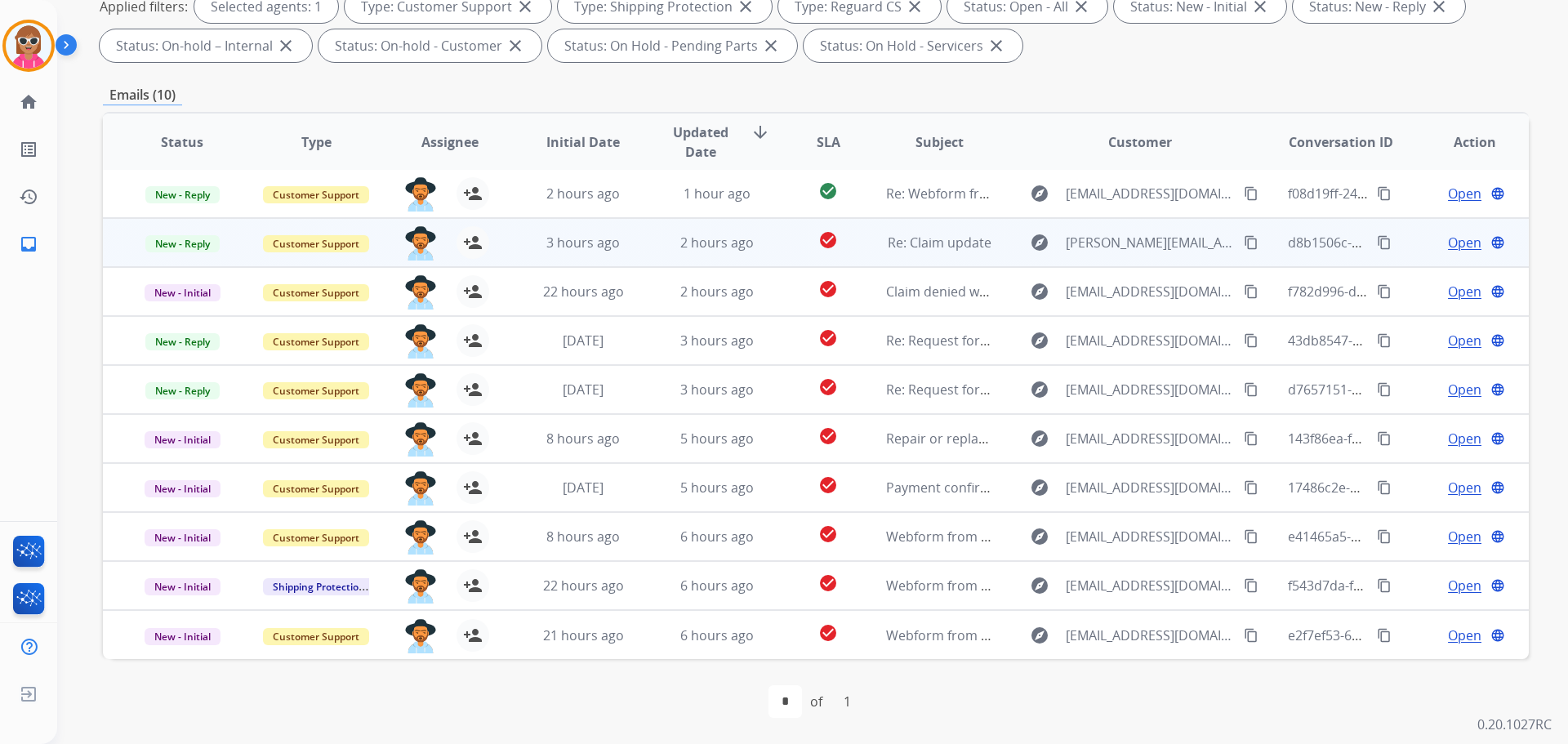
click at [877, 259] on td "Re: Claim update" at bounding box center [926, 243] width 134 height 49
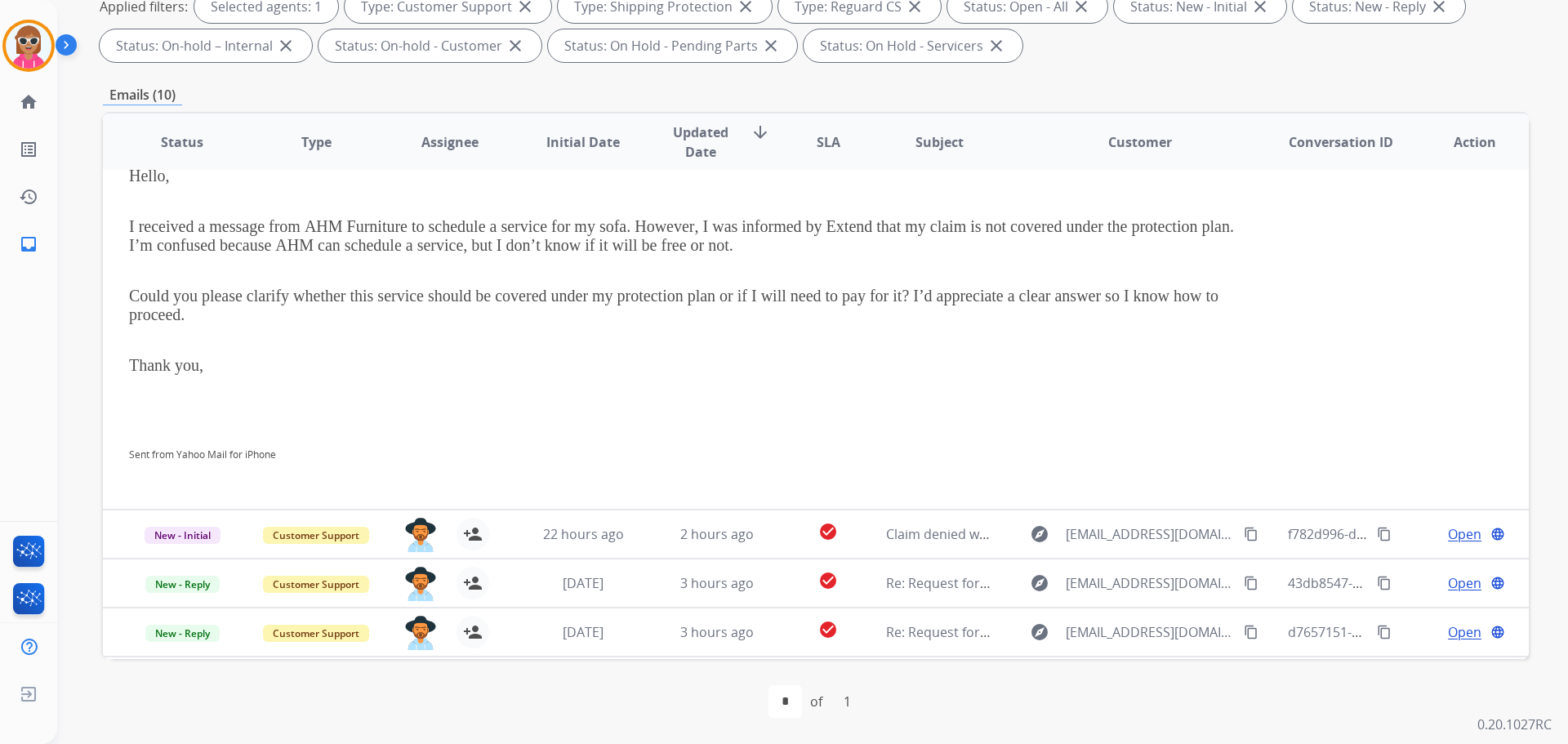
scroll to position [49, 0]
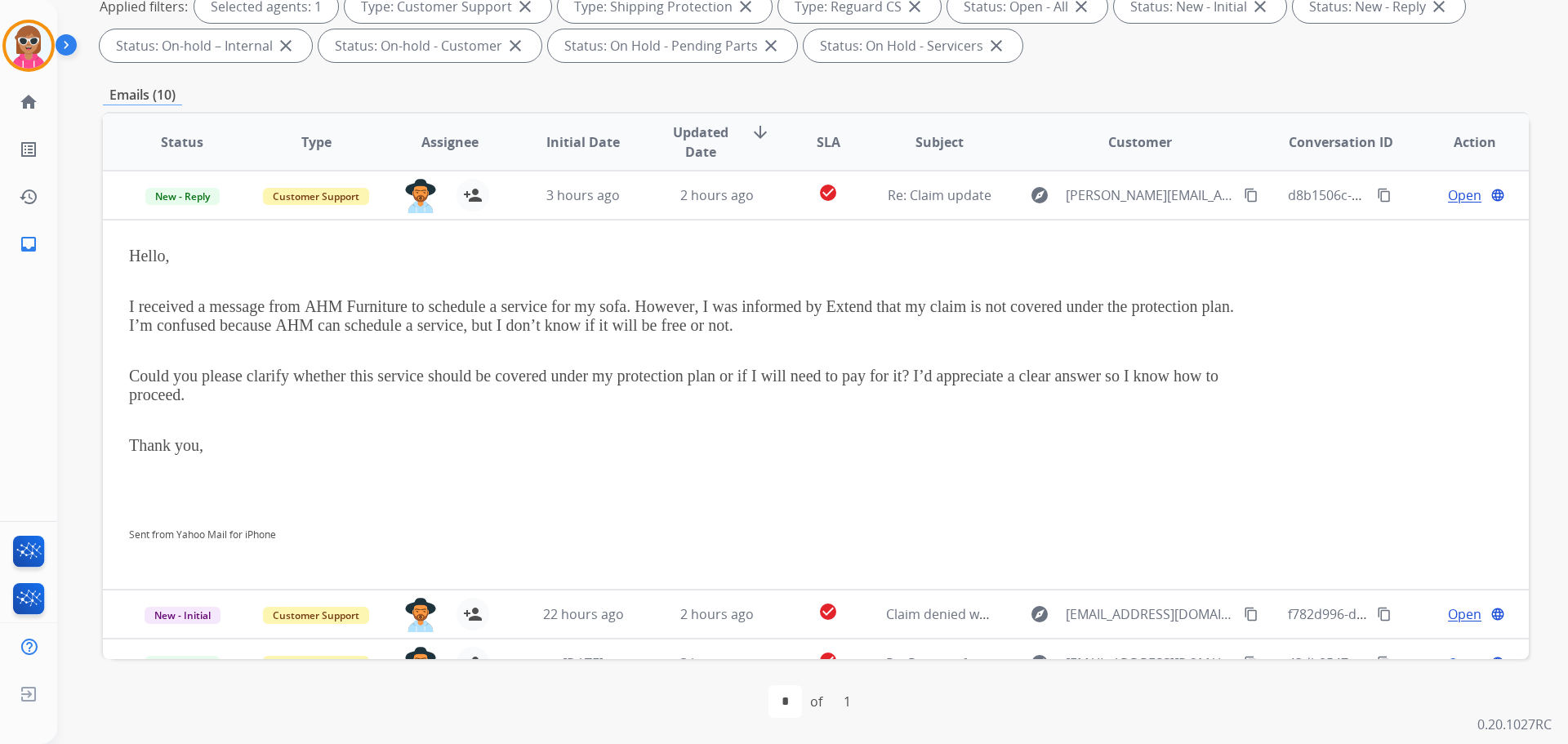
click at [868, 195] on td "Re: Claim update" at bounding box center [926, 196] width 134 height 49
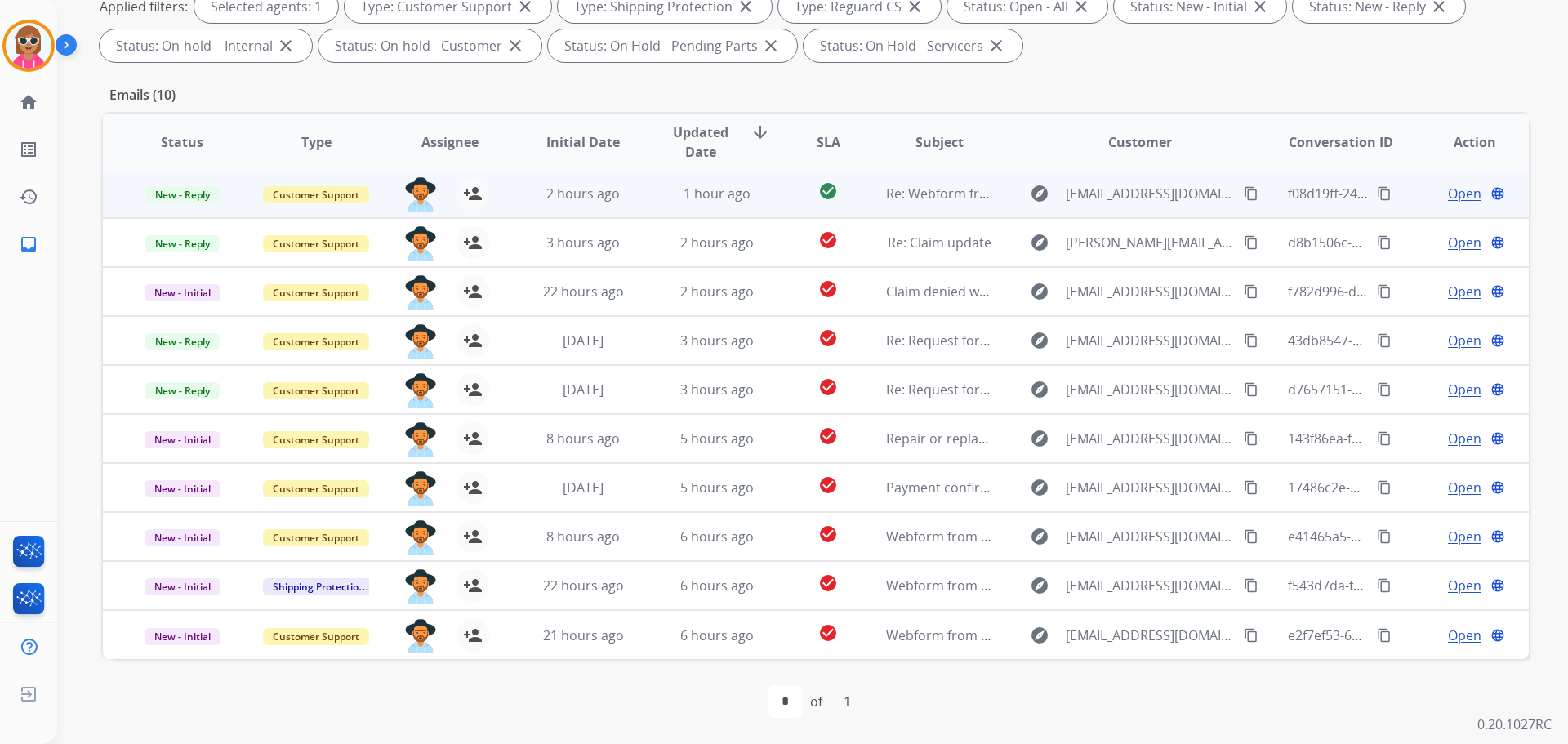
scroll to position [2, 0]
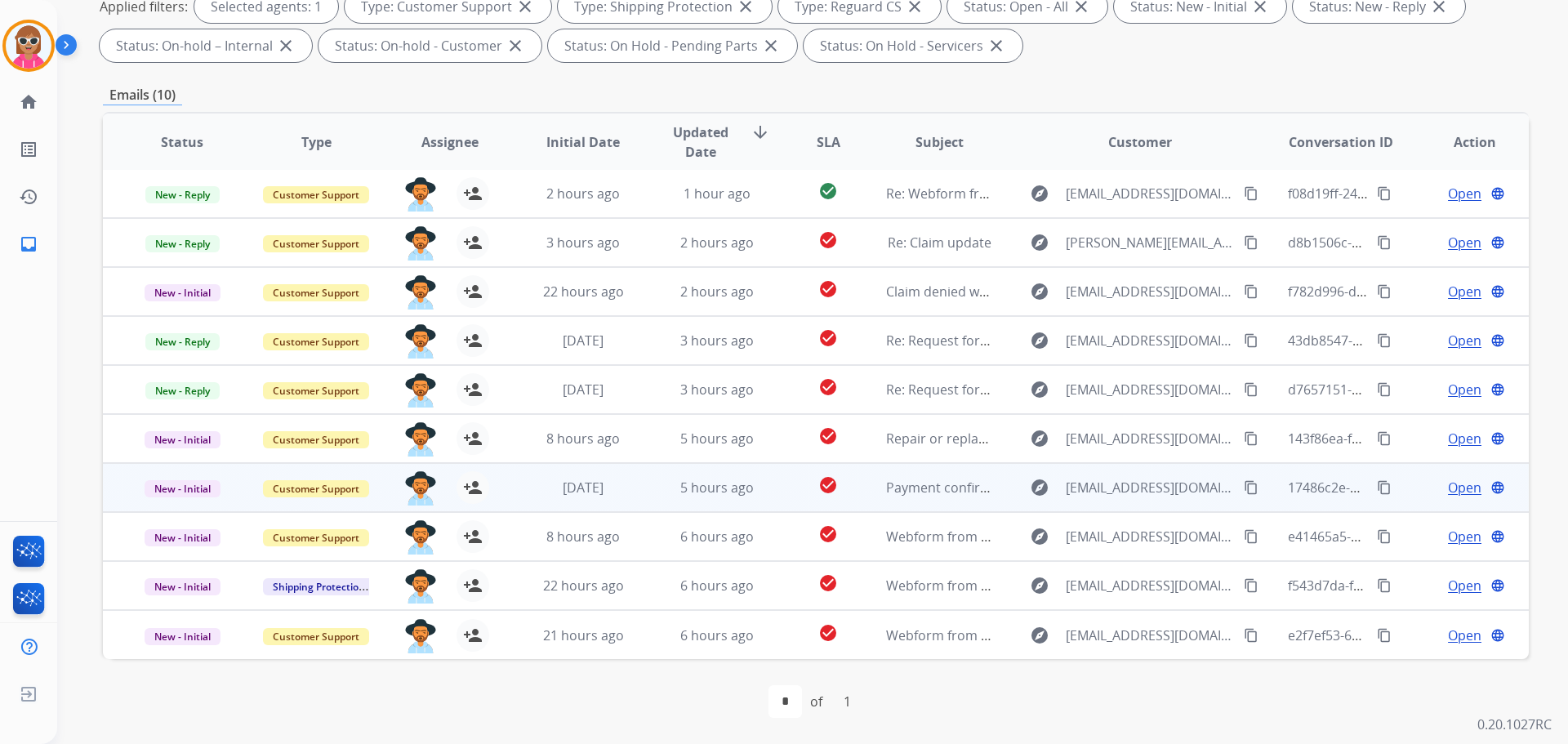
click at [652, 482] on td "5 hours ago" at bounding box center [704, 488] width 134 height 49
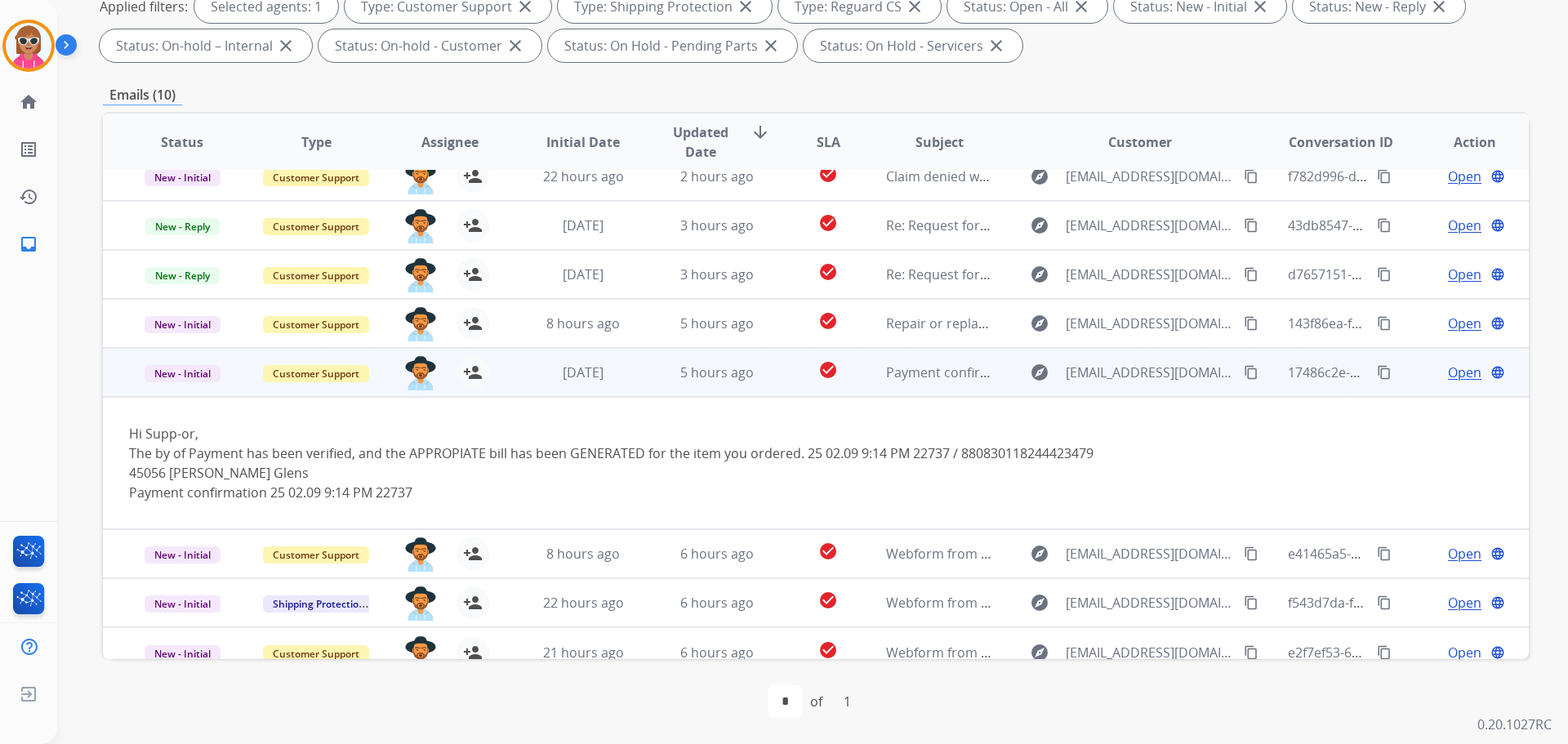
scroll to position [134, 0]
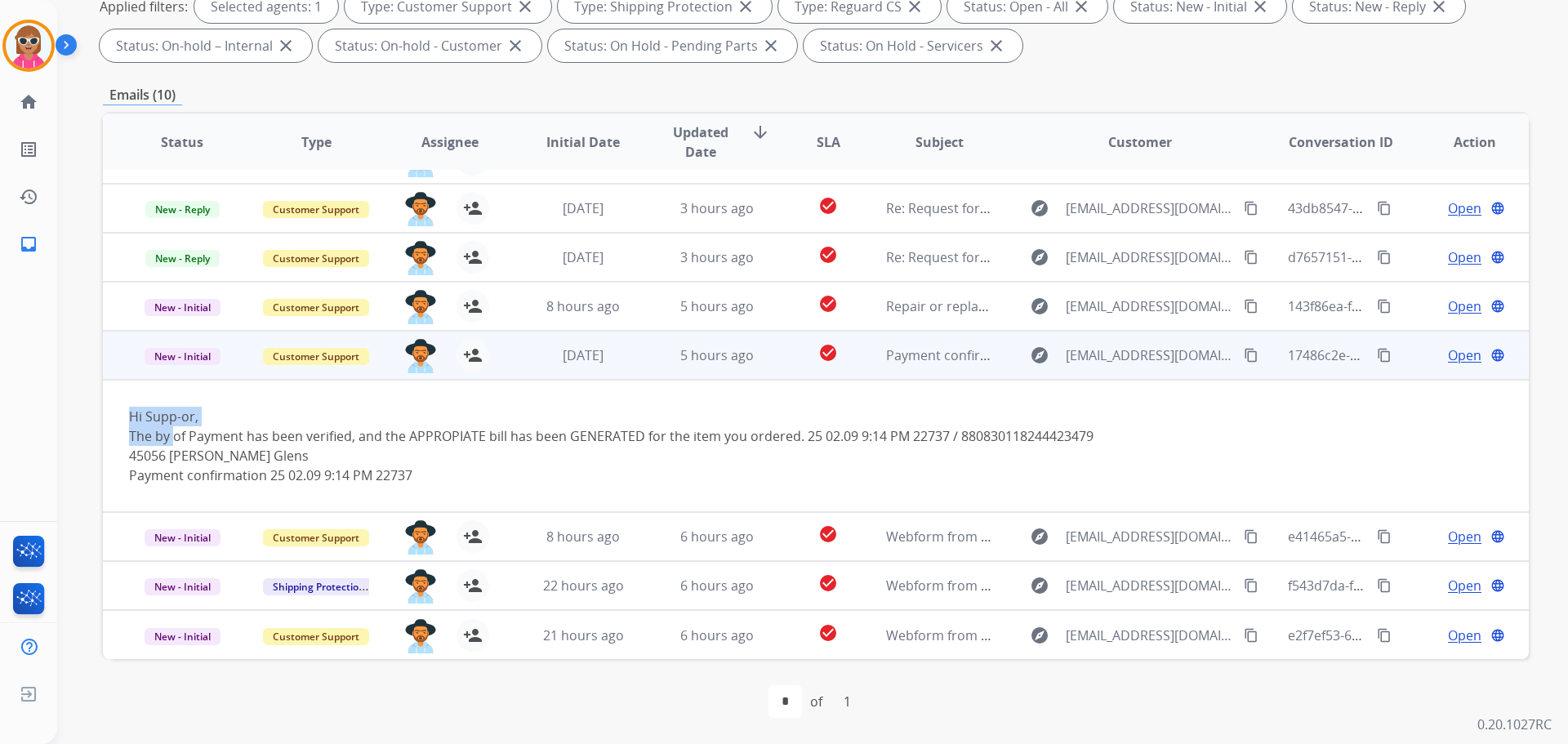
drag, startPoint x: 168, startPoint y: 428, endPoint x: 1179, endPoint y: 381, distance: 1012.1
click at [1062, 407] on div "Hi Supp-or, The by of Payment has been verified, and the APPROPIATE bill has be…" at bounding box center [683, 446] width 1107 height 78
click at [1241, 357] on button "content_copy" at bounding box center [1251, 356] width 20 height 20
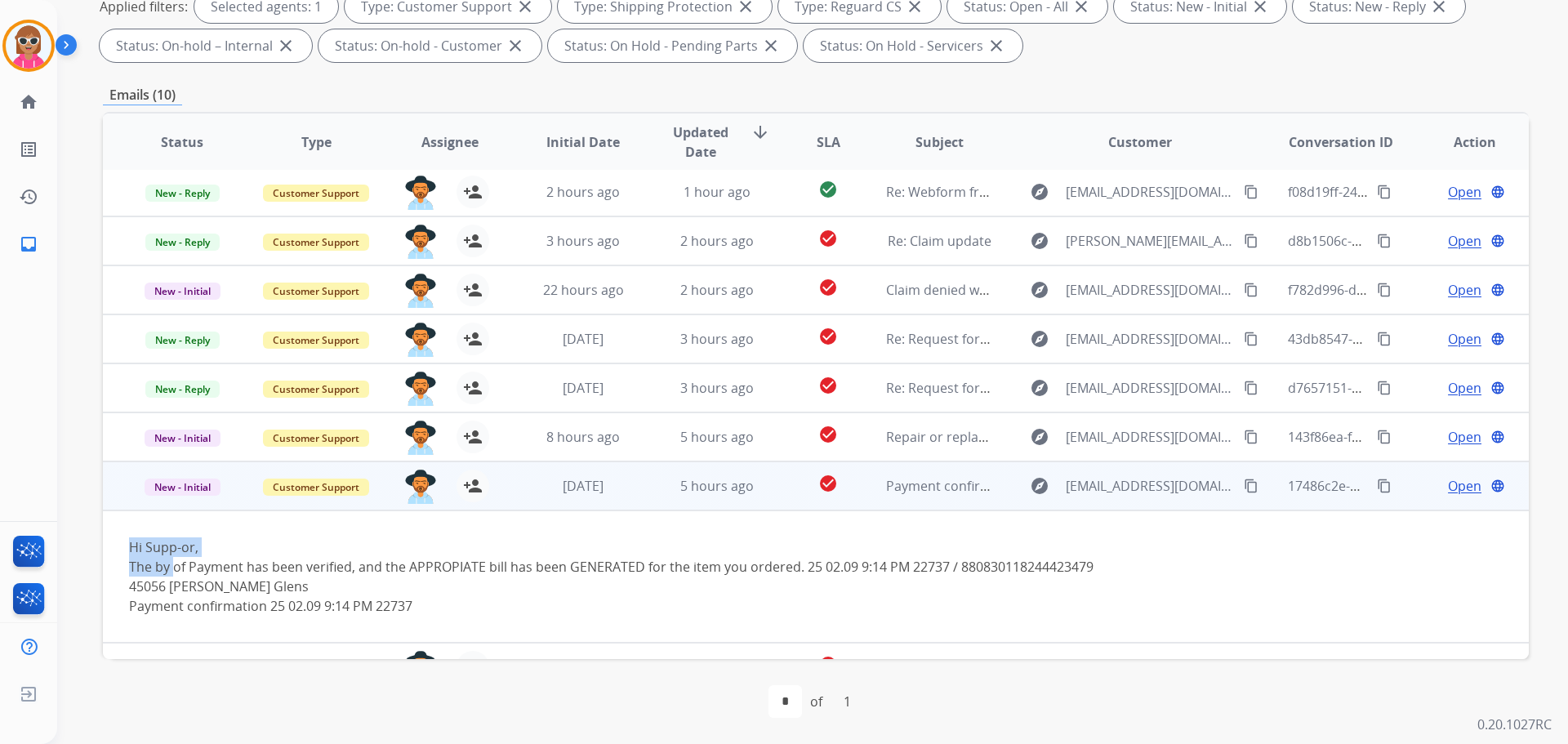
scroll to position [0, 0]
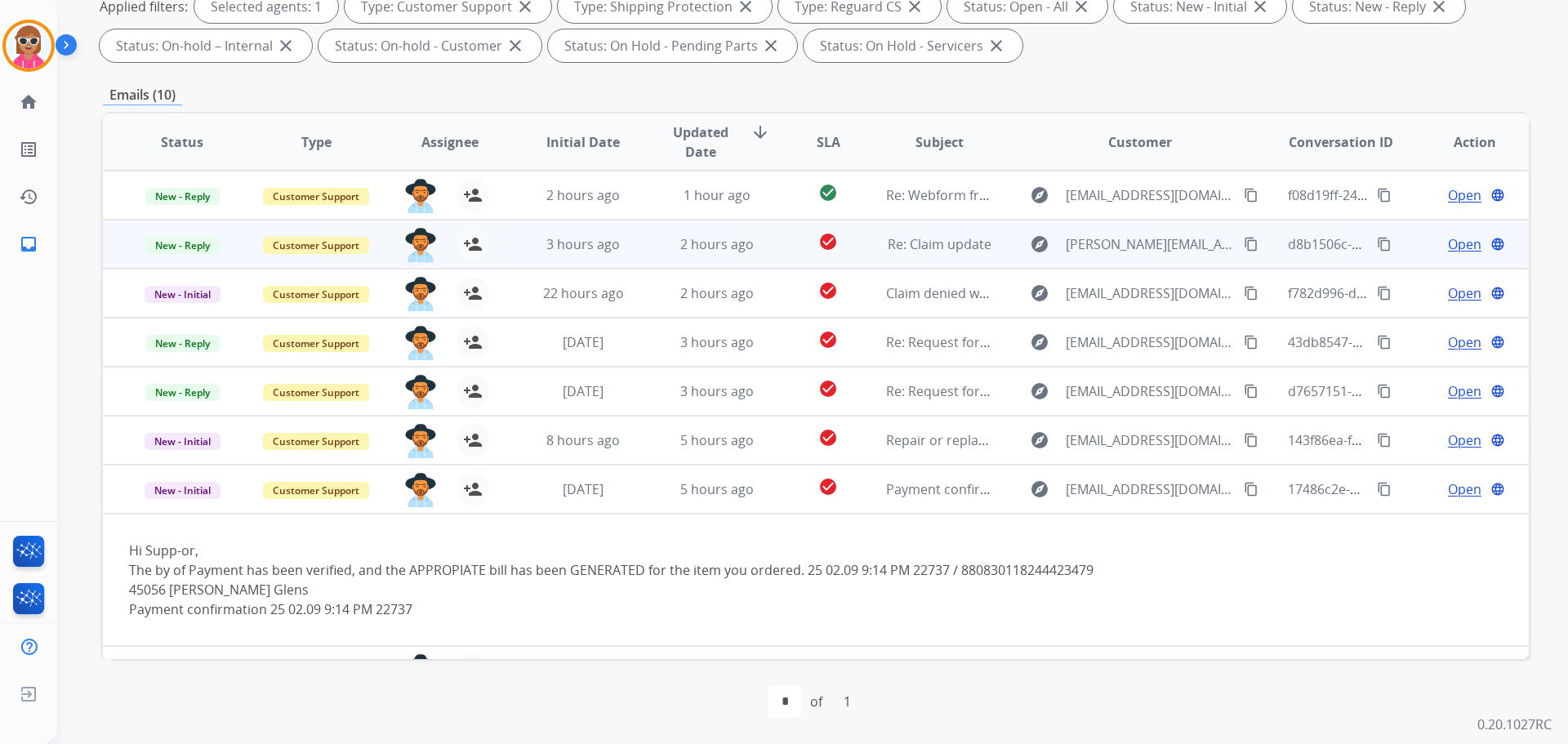
click at [596, 258] on td "3 hours ago" at bounding box center [571, 244] width 134 height 49
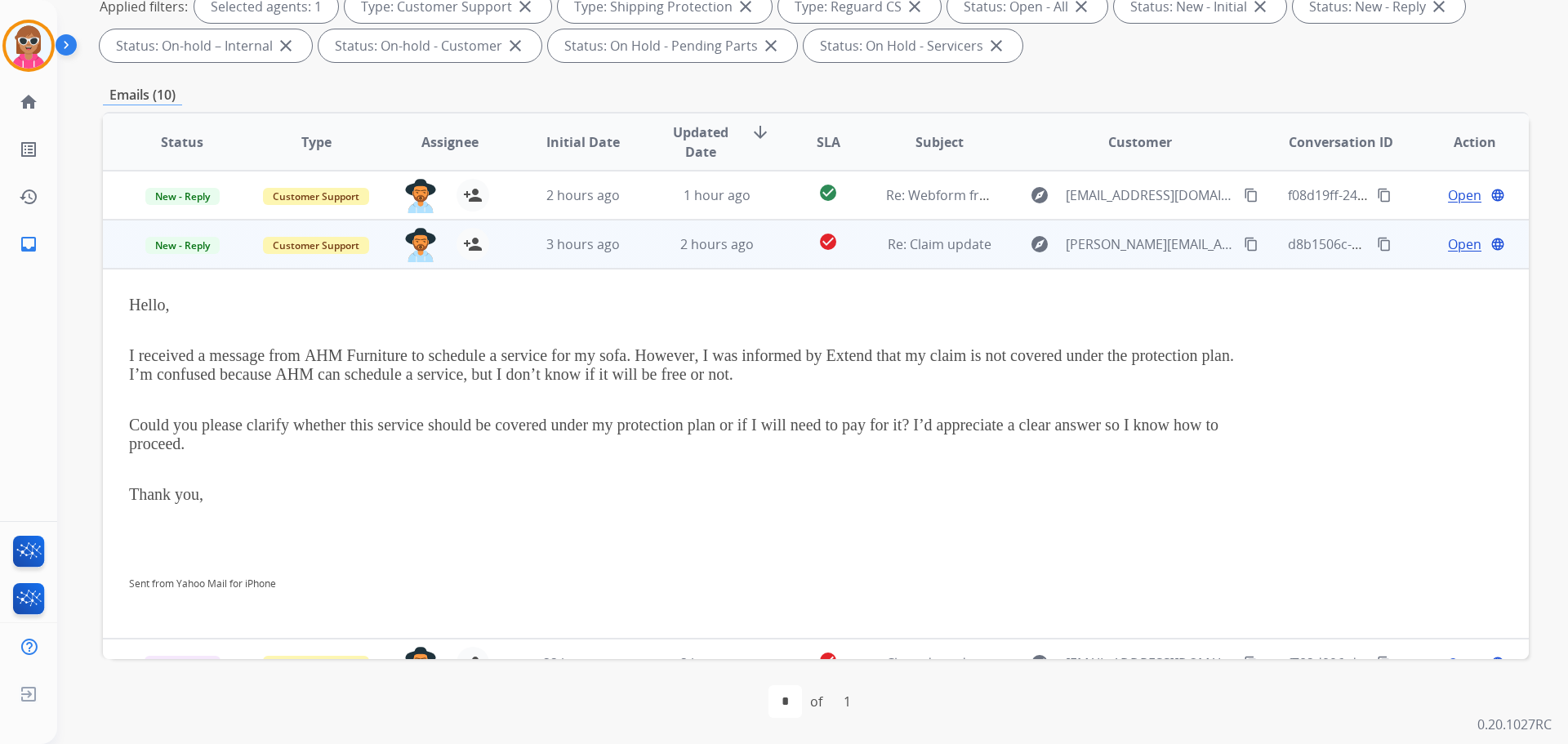
scroll to position [49, 0]
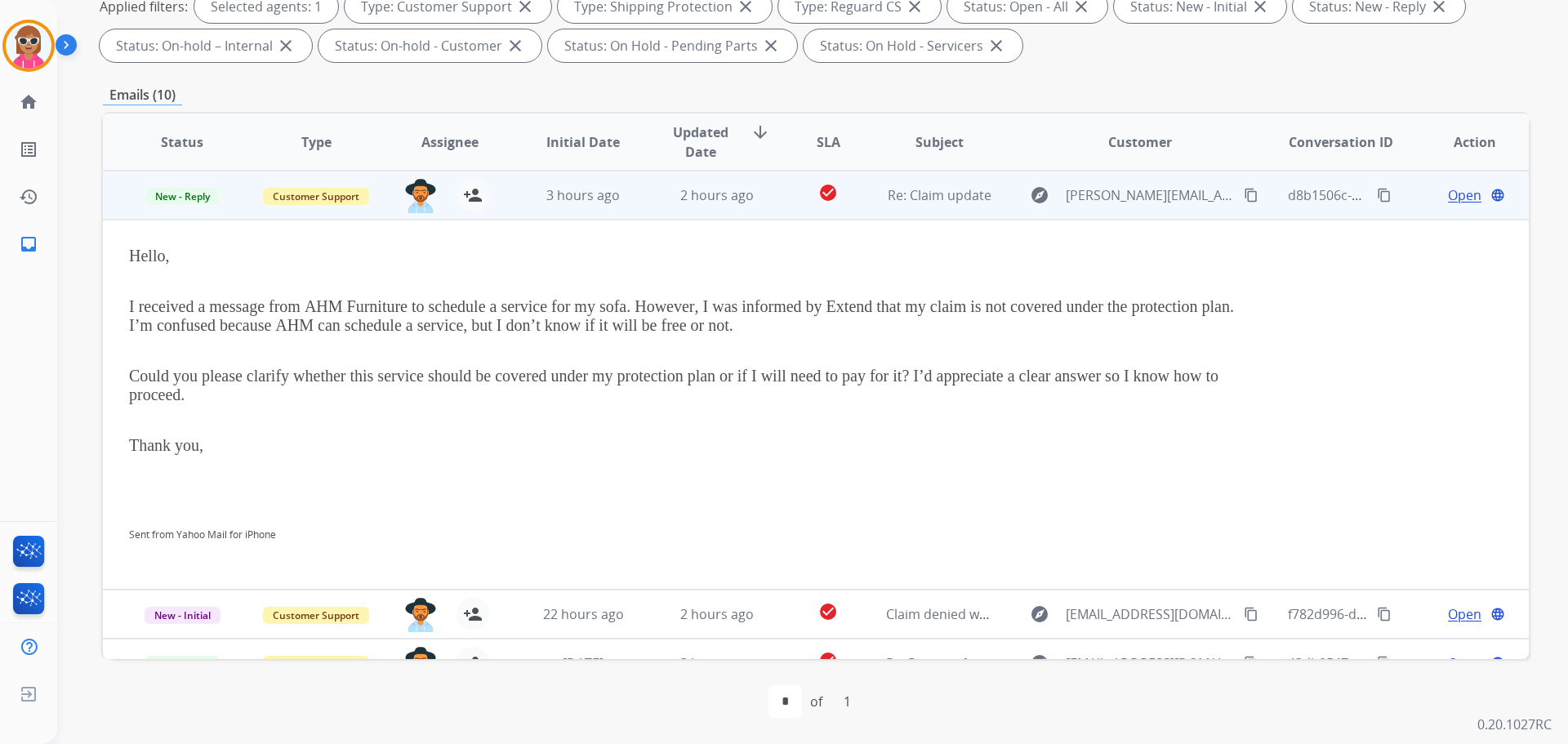
click at [644, 476] on div at bounding box center [683, 475] width 1107 height 20
click at [888, 199] on span "Re: Claim update" at bounding box center [940, 196] width 104 height 18
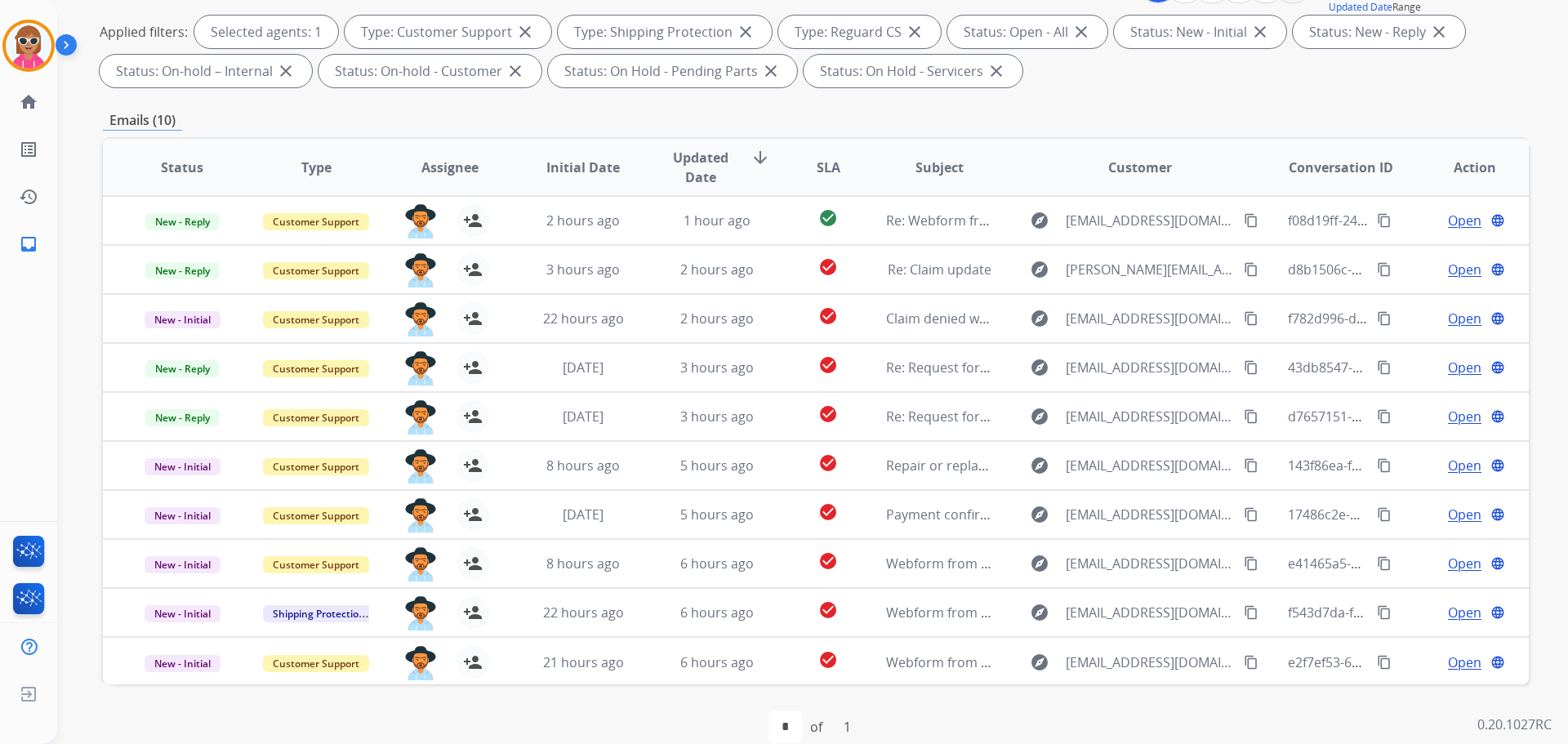
scroll to position [100, 0]
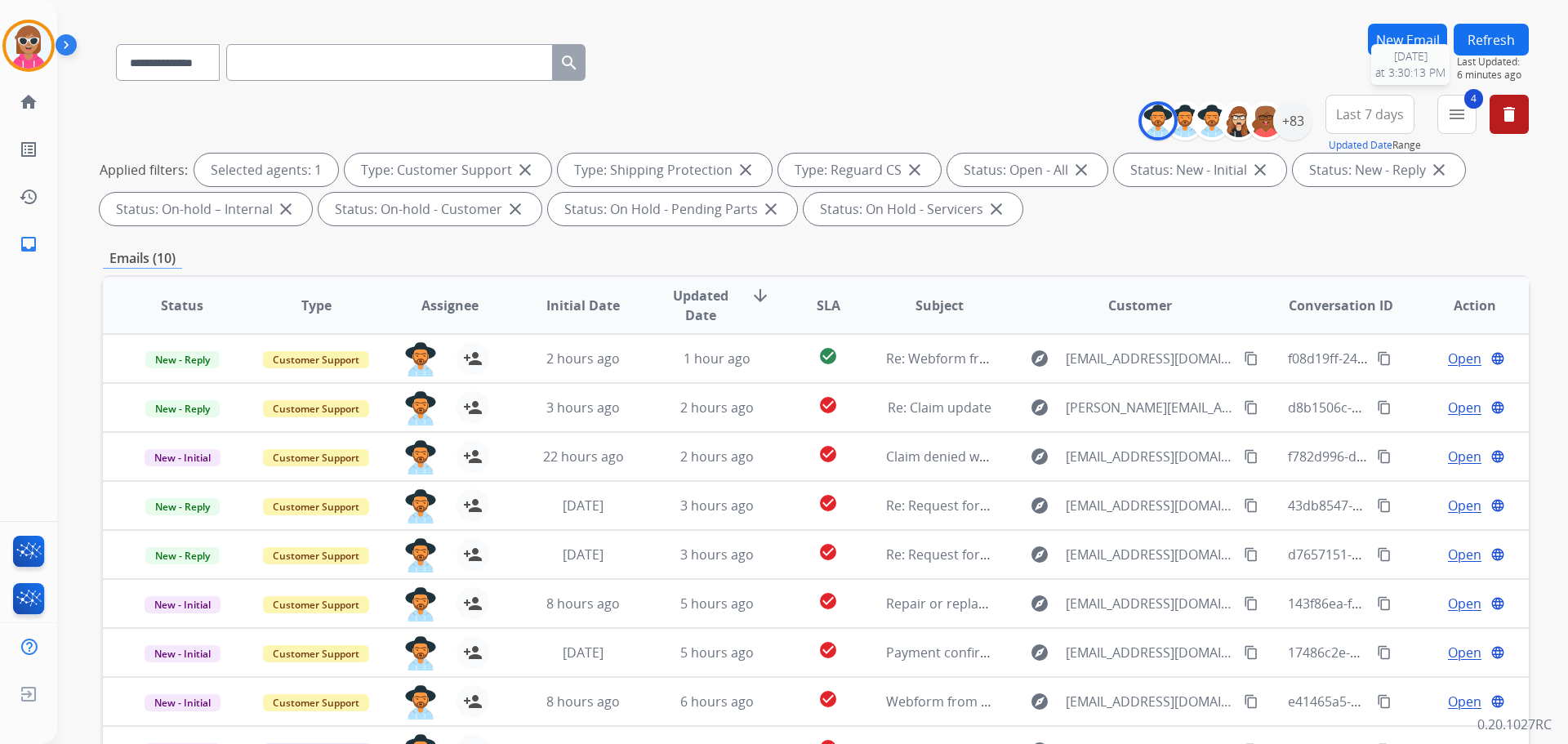
click at [1459, 57] on span "Last Updated:" at bounding box center [1492, 62] width 72 height 13
click at [1472, 45] on button "Refresh" at bounding box center [1492, 39] width 76 height 32
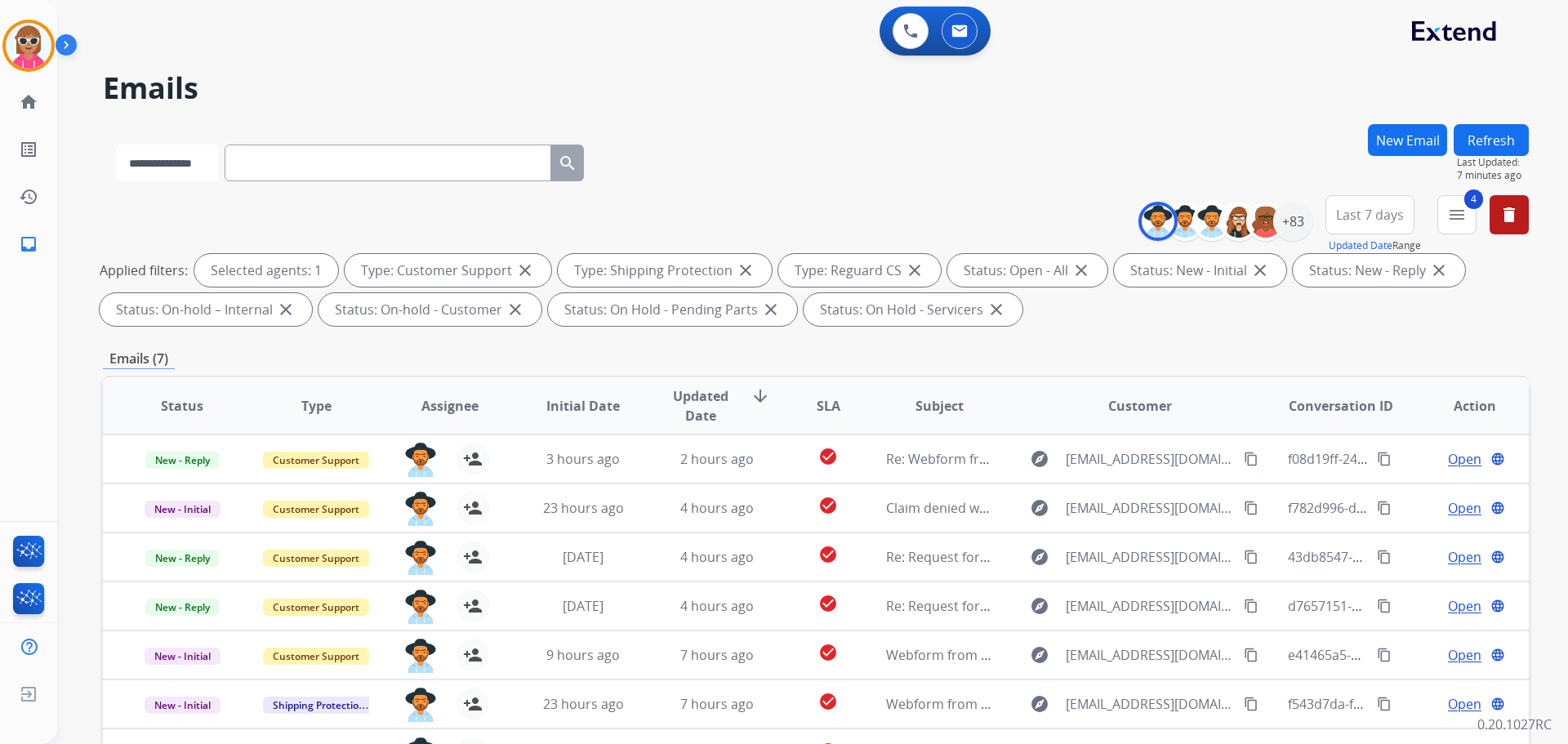
drag, startPoint x: 227, startPoint y: 153, endPoint x: 171, endPoint y: 165, distance: 57.3
click at [214, 154] on select "**********" at bounding box center [167, 163] width 102 height 36
select select "**********"
click at [116, 145] on select "**********" at bounding box center [167, 163] width 102 height 36
paste input "**********"
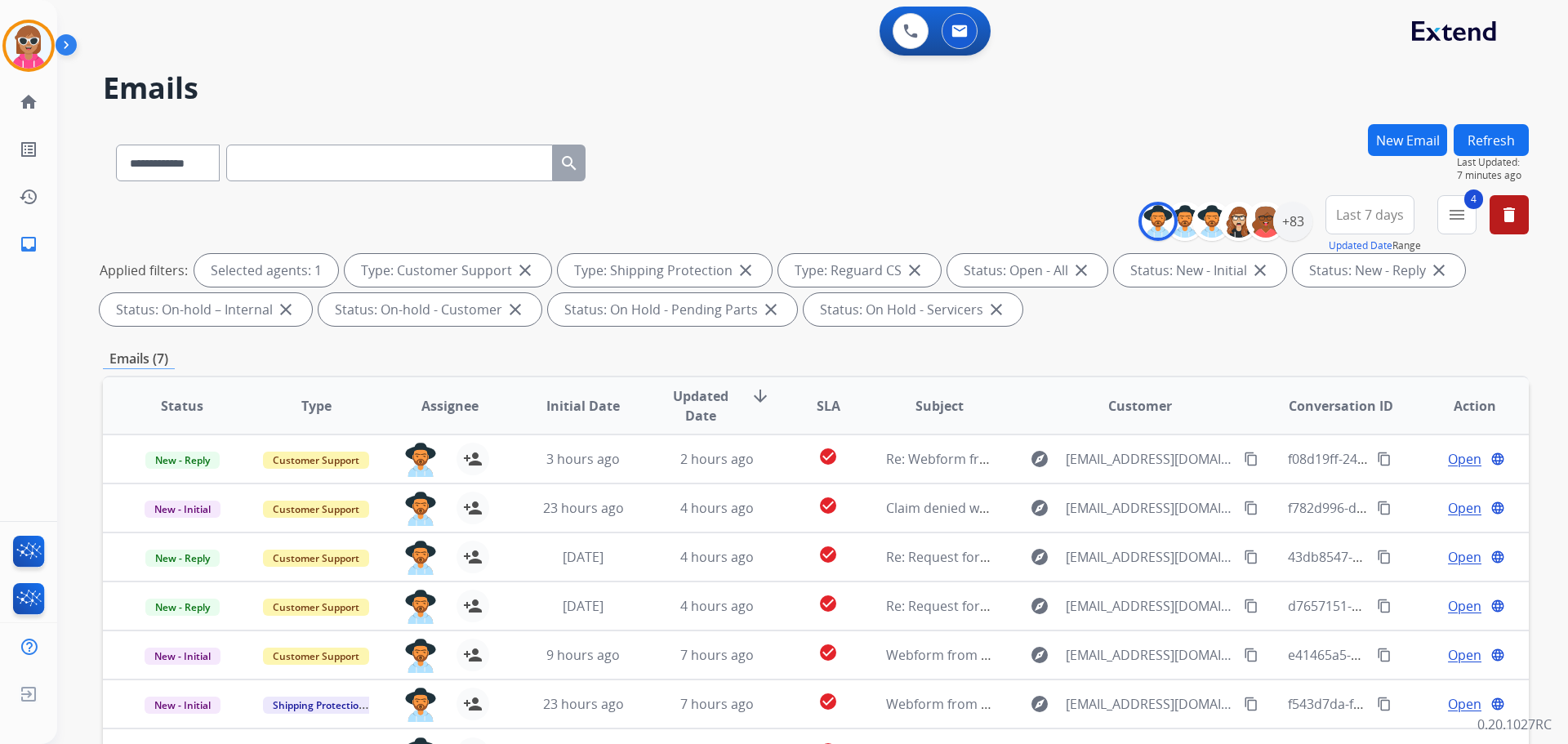
type input "**********"
